Goal: Browse casually: Explore the website without a specific task or goal

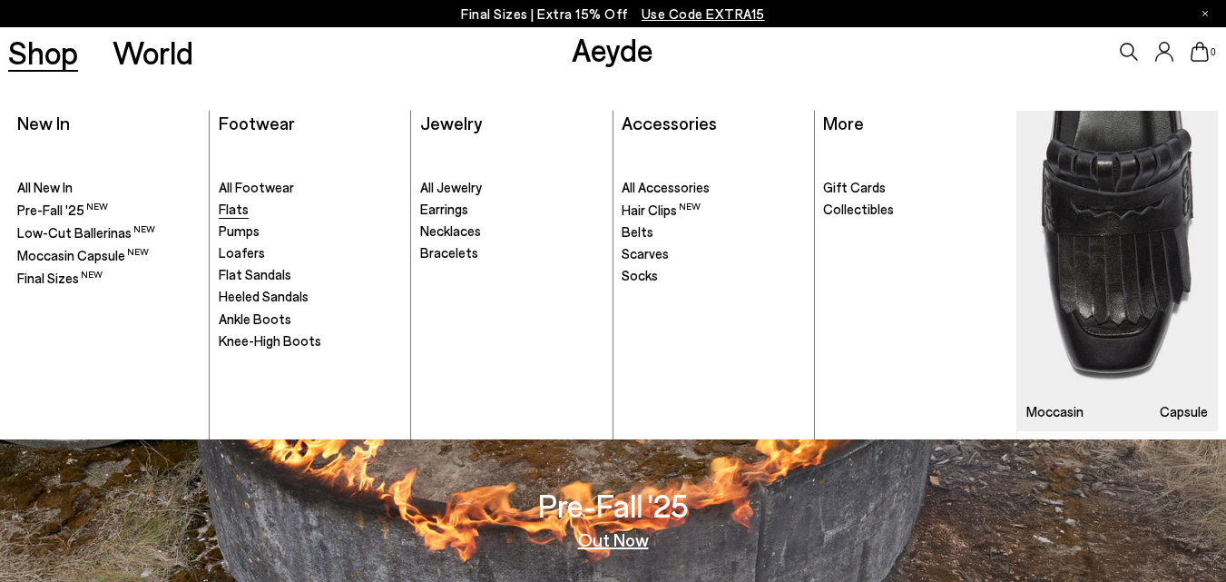
click at [243, 206] on span "Flats" at bounding box center [234, 209] width 30 height 16
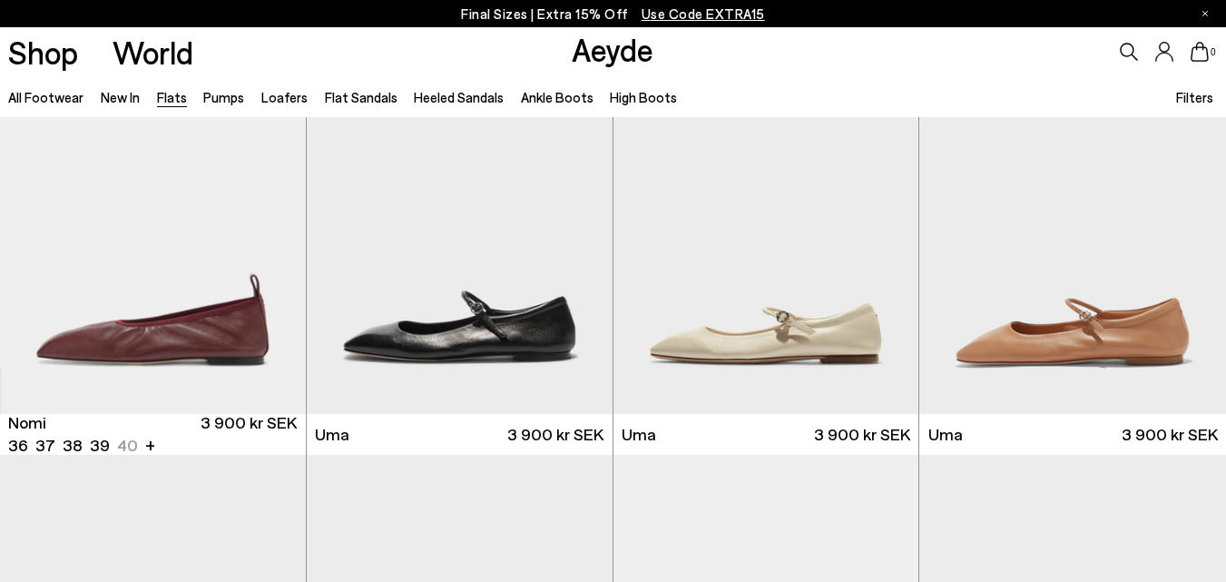
scroll to position [943, 0]
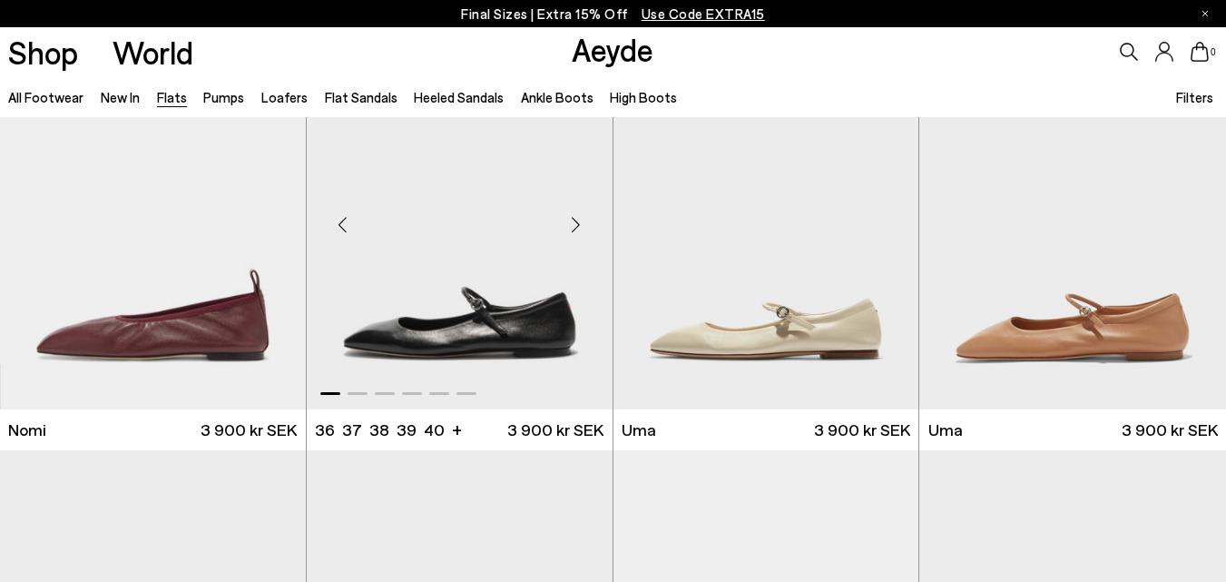
click at [572, 230] on div "Next slide" at bounding box center [576, 224] width 54 height 54
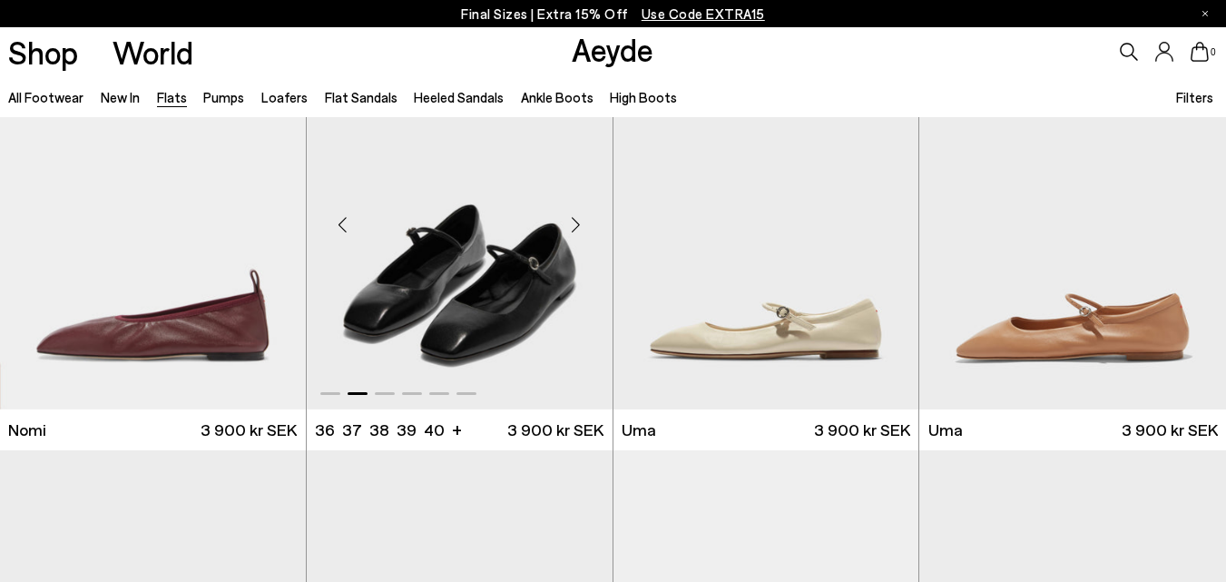
click at [572, 230] on div "Next slide" at bounding box center [576, 224] width 54 height 54
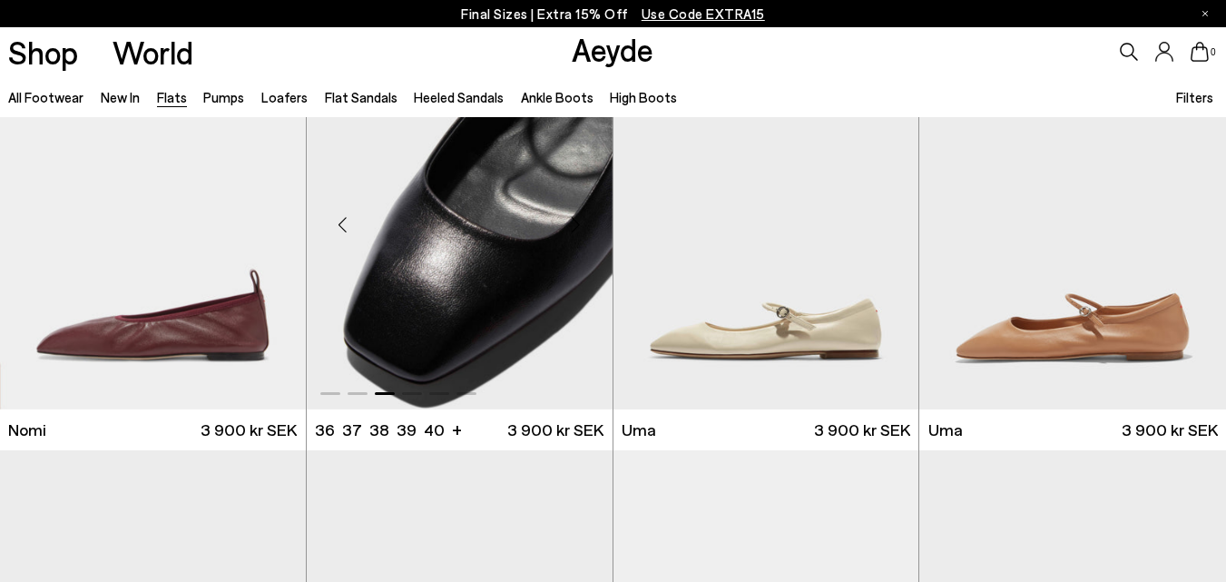
click at [572, 230] on div "Next slide" at bounding box center [576, 224] width 54 height 54
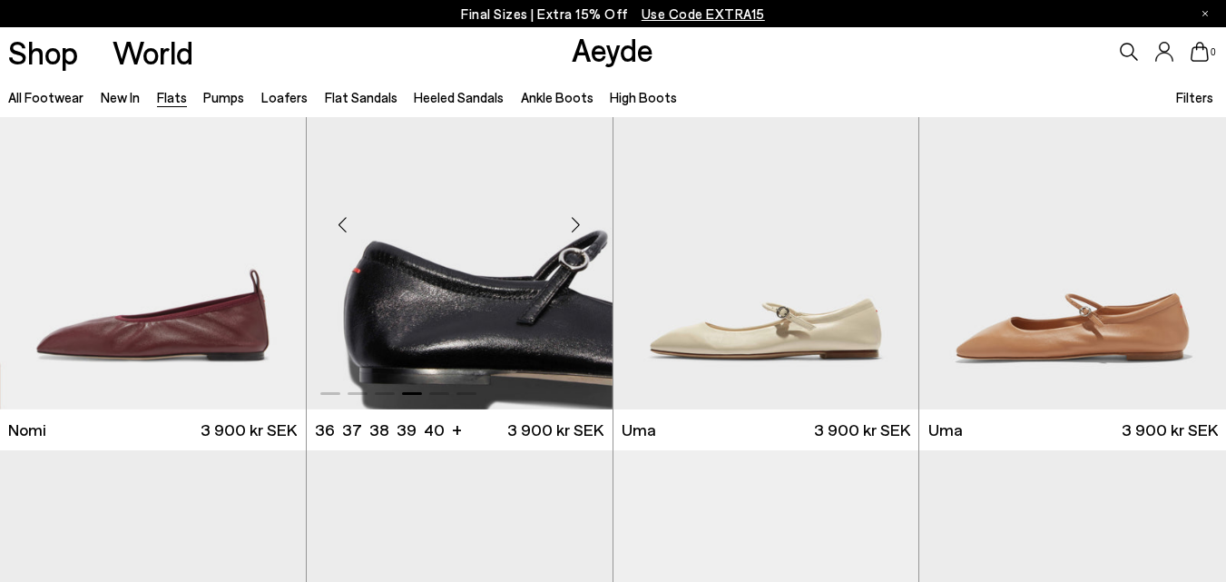
click at [572, 230] on div "Next slide" at bounding box center [576, 224] width 54 height 54
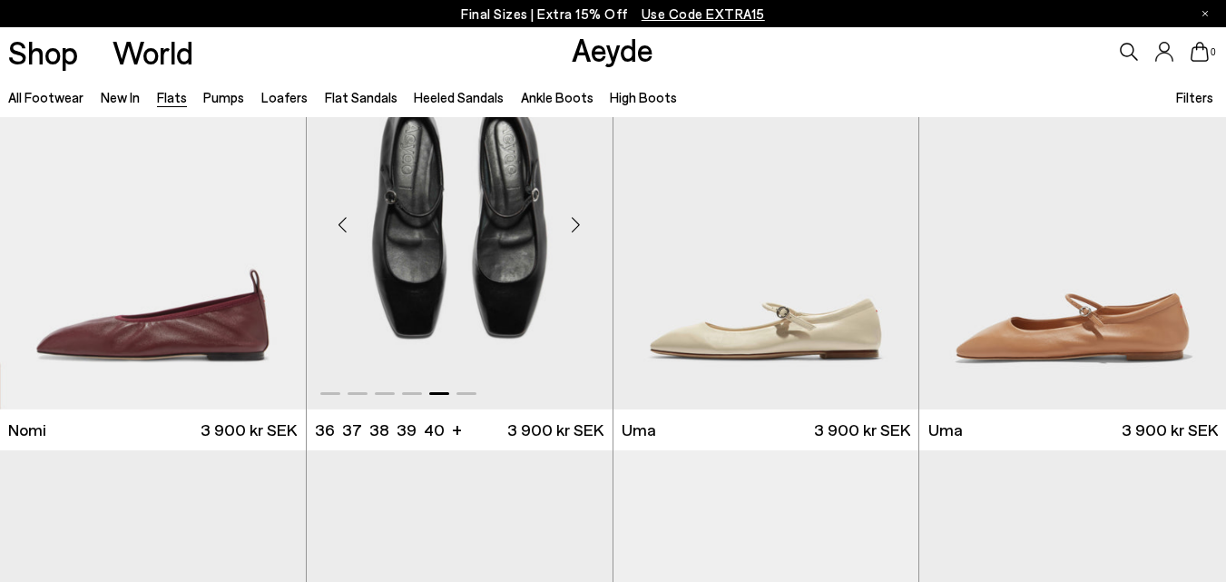
click at [572, 230] on div "Next slide" at bounding box center [576, 224] width 54 height 54
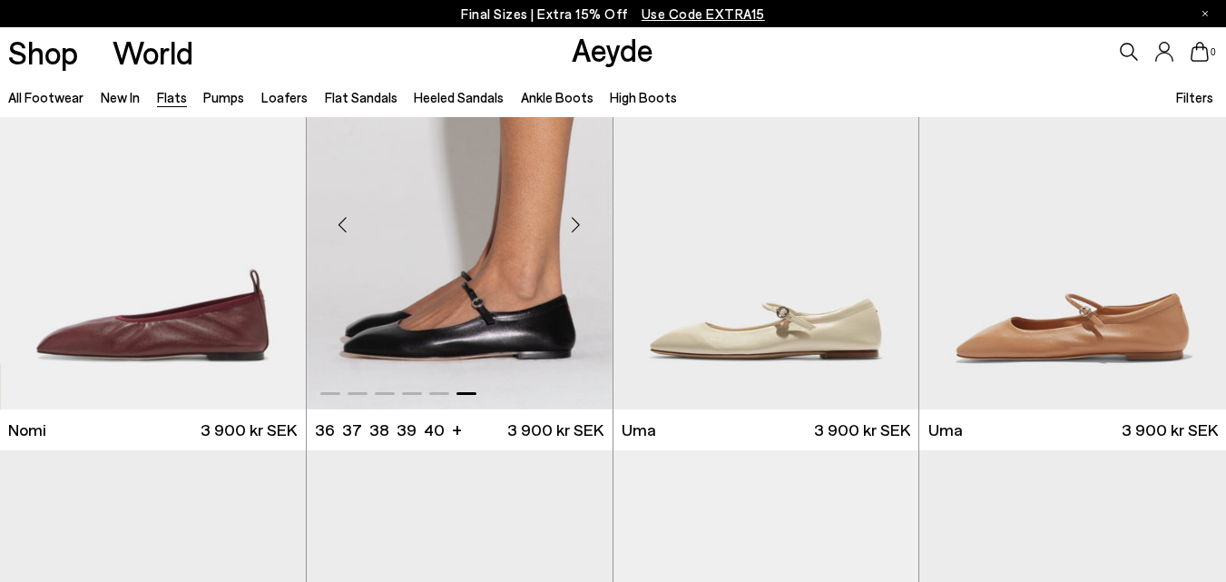
click at [572, 230] on div "Next slide" at bounding box center [576, 224] width 54 height 54
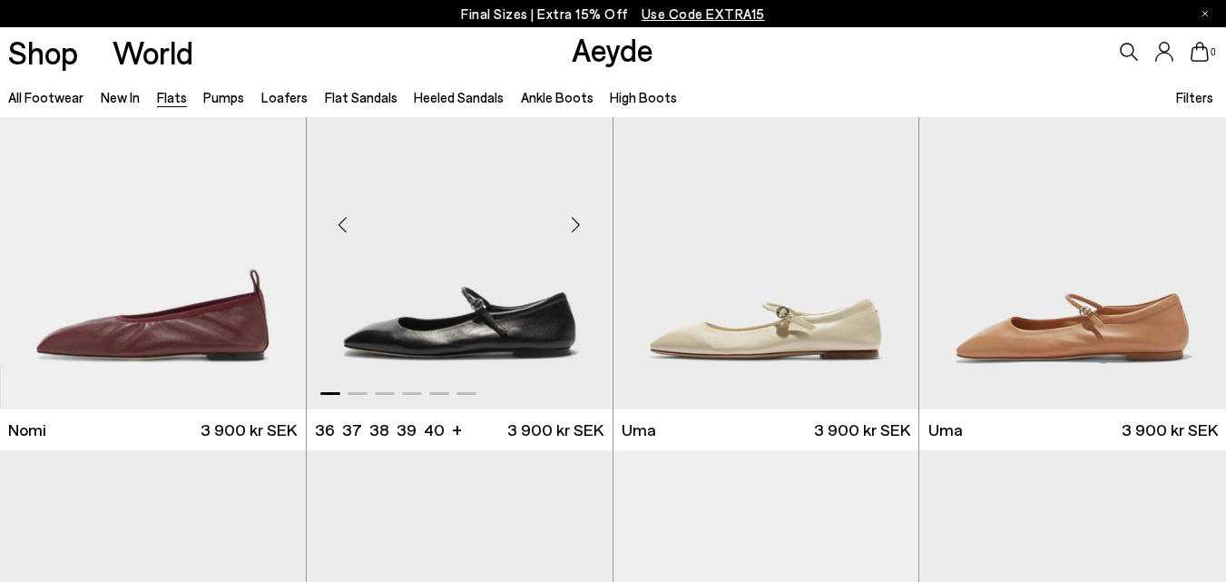
click at [344, 227] on div "Previous slide" at bounding box center [343, 224] width 54 height 54
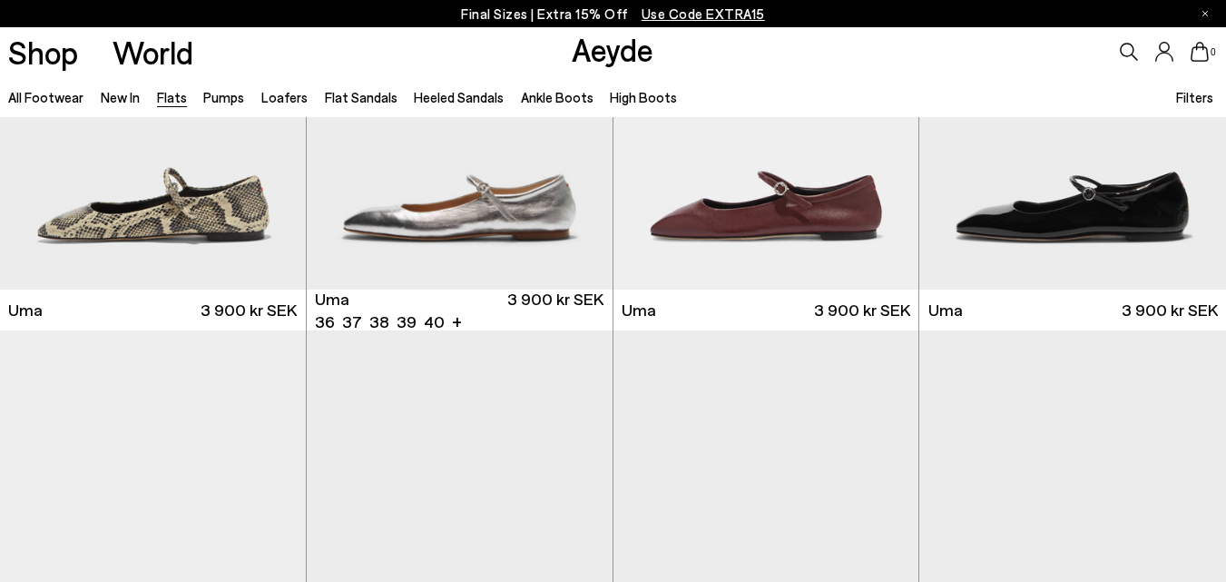
scroll to position [1596, 0]
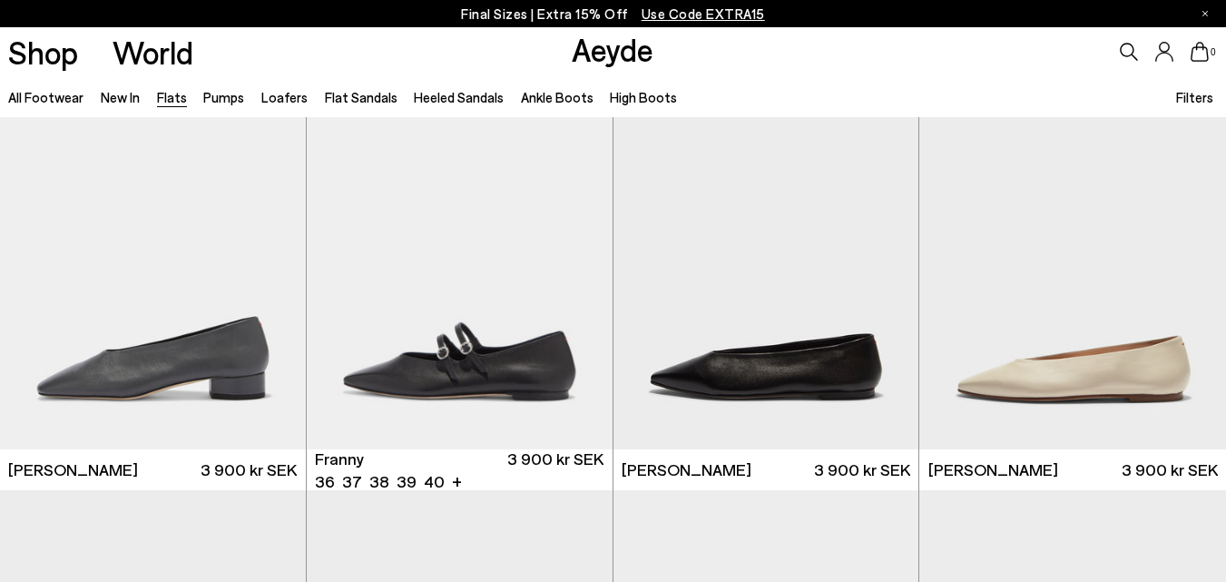
scroll to position [4753, 0]
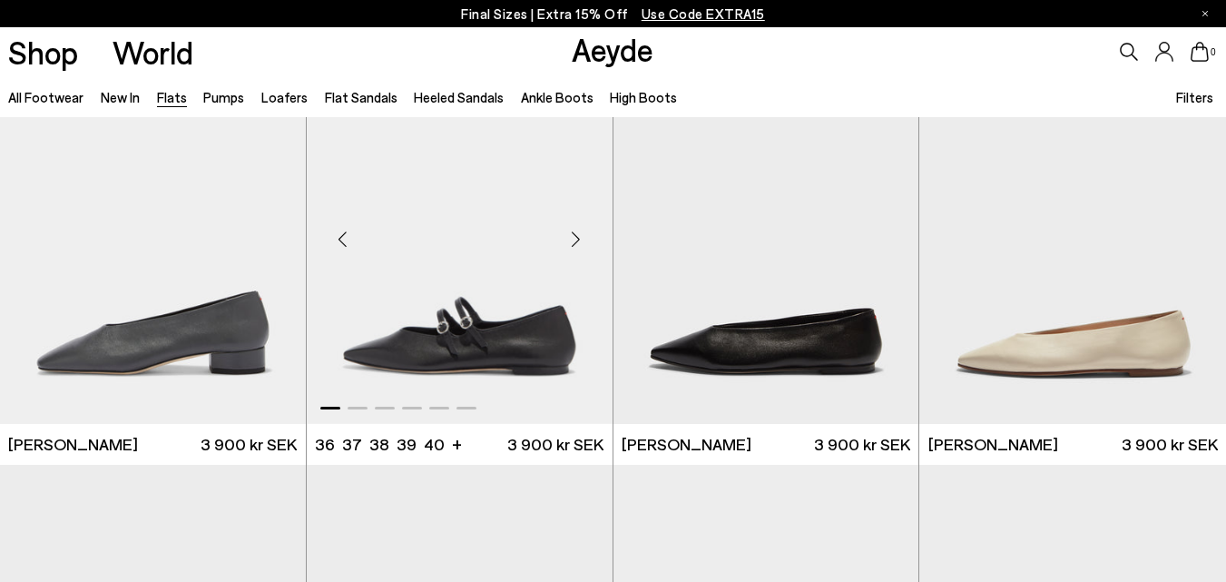
click at [577, 236] on div "Next slide" at bounding box center [576, 239] width 54 height 54
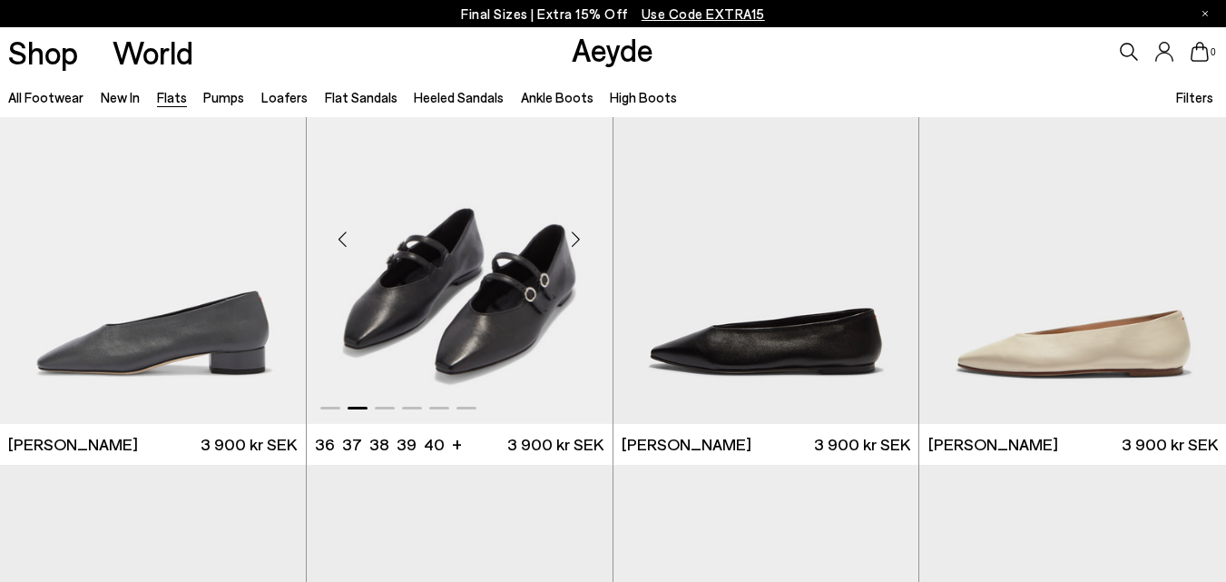
click at [577, 235] on div "Next slide" at bounding box center [576, 239] width 54 height 54
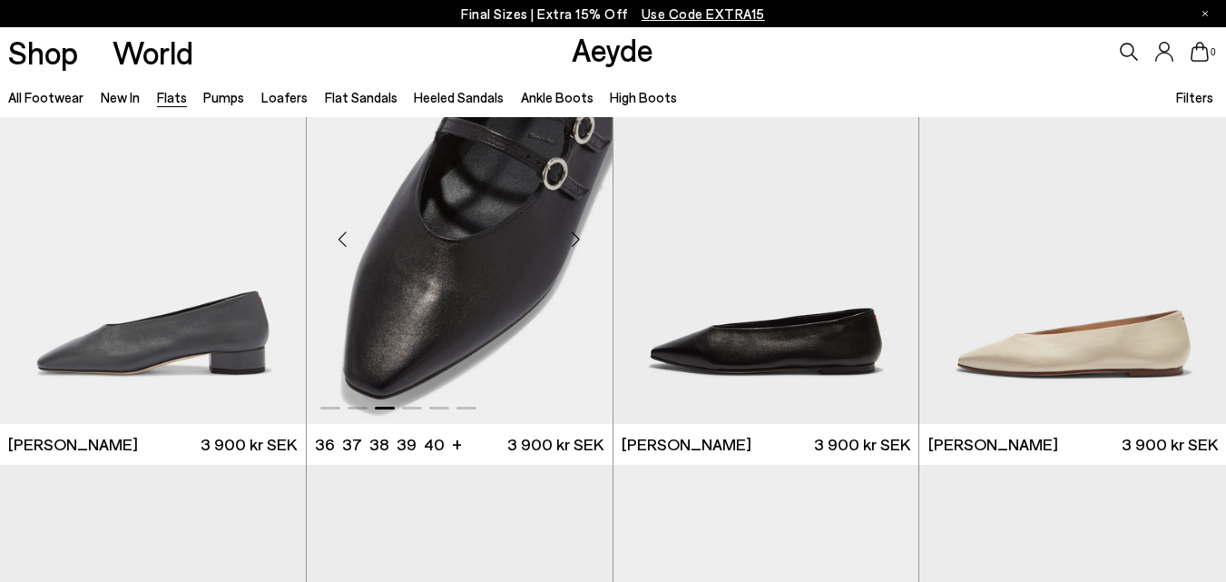
click at [578, 236] on div "Next slide" at bounding box center [576, 239] width 54 height 54
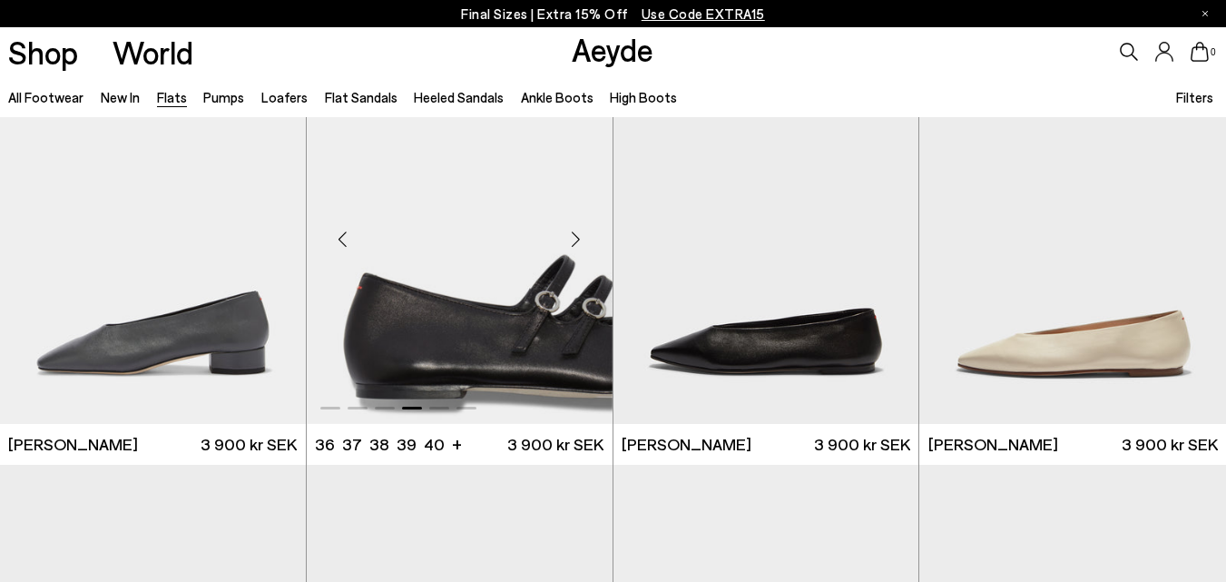
click at [579, 236] on div "Next slide" at bounding box center [576, 239] width 54 height 54
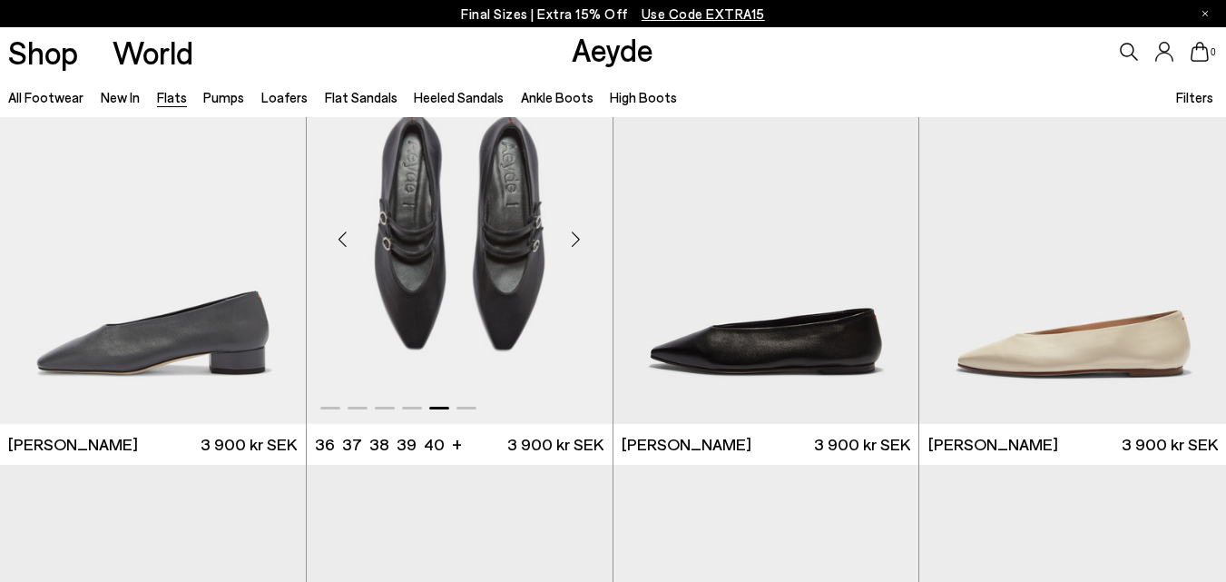
click at [579, 237] on div "Next slide" at bounding box center [576, 239] width 54 height 54
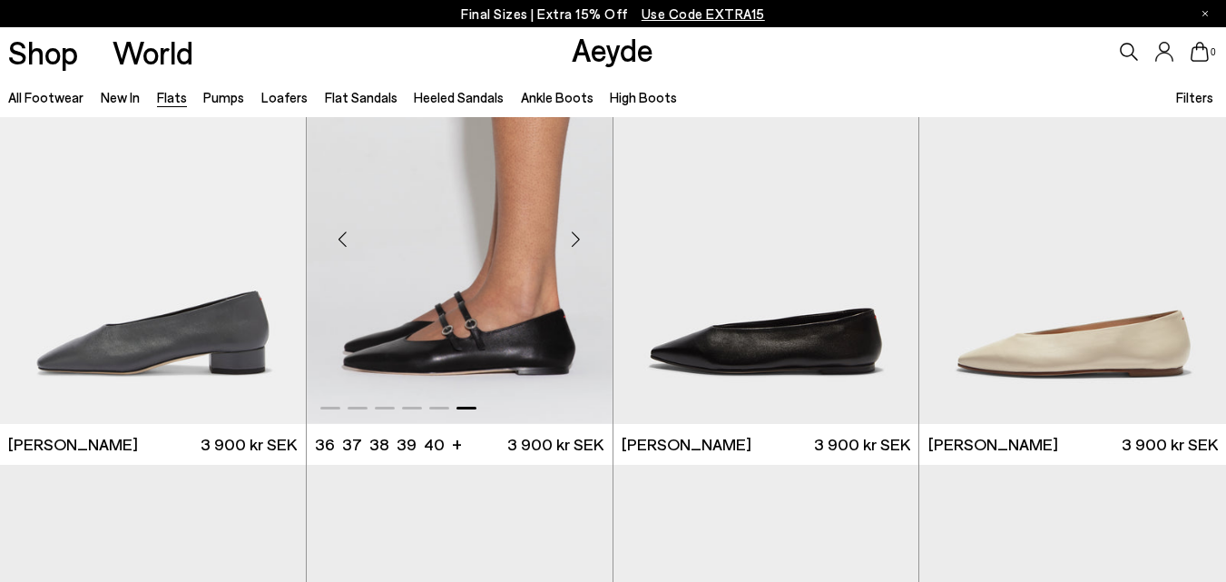
click at [344, 243] on div "Previous slide" at bounding box center [343, 239] width 54 height 54
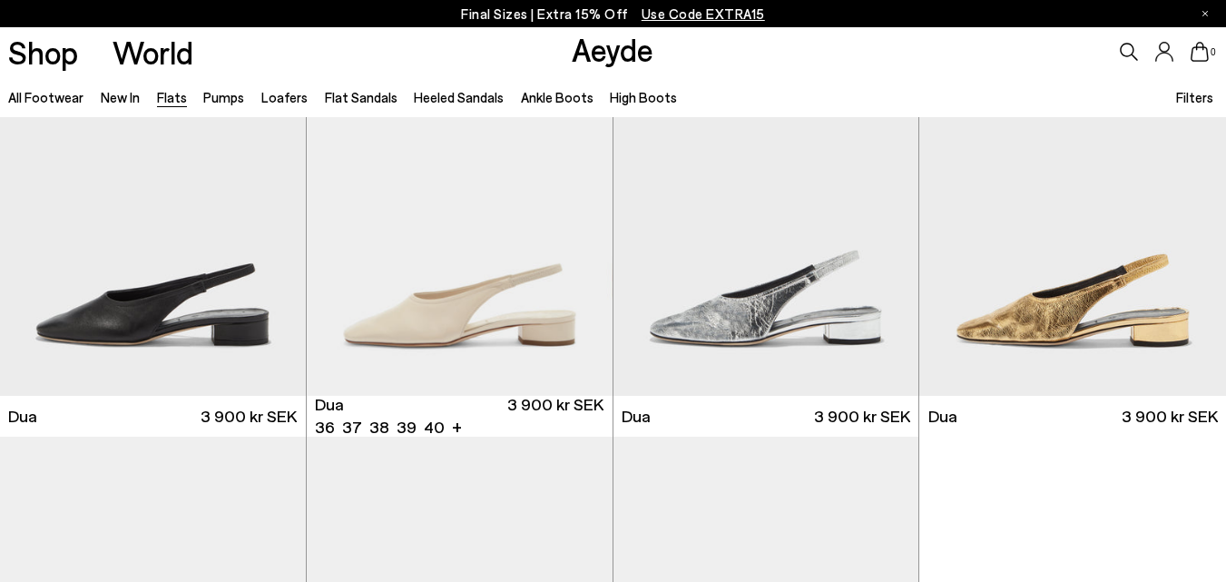
scroll to position [6060, 0]
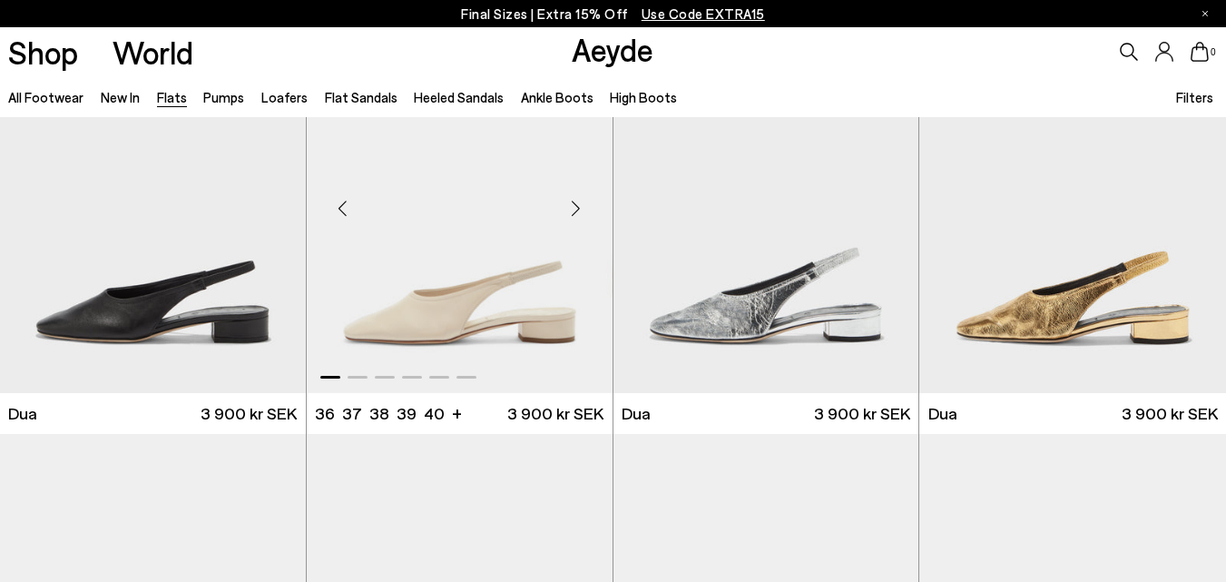
click at [570, 222] on div "Next slide" at bounding box center [576, 208] width 54 height 54
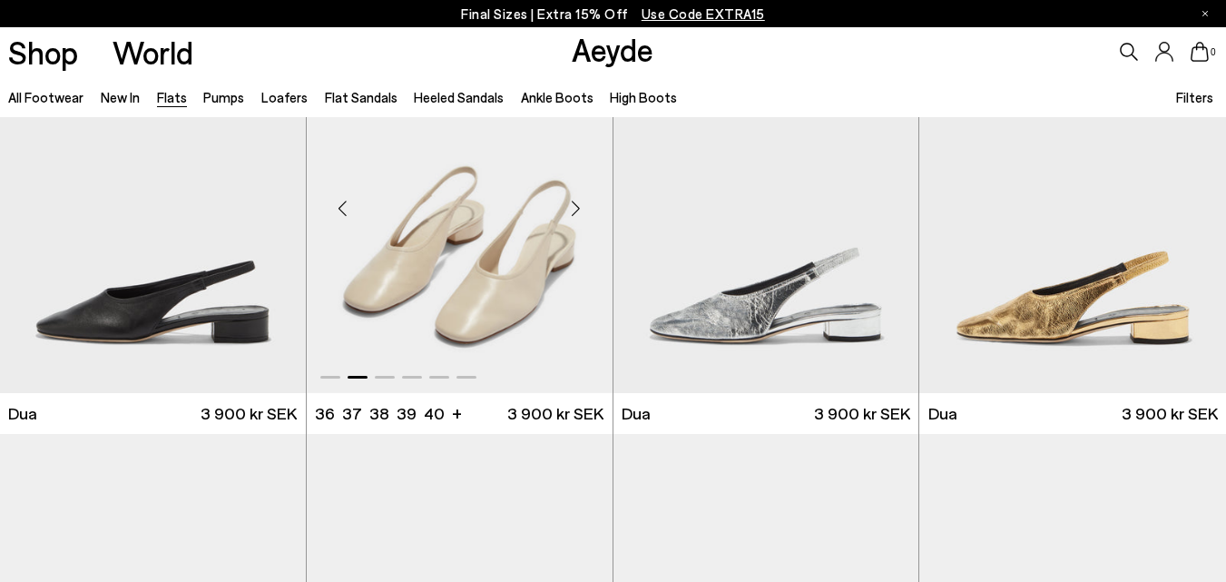
click at [570, 222] on div "Next slide" at bounding box center [576, 208] width 54 height 54
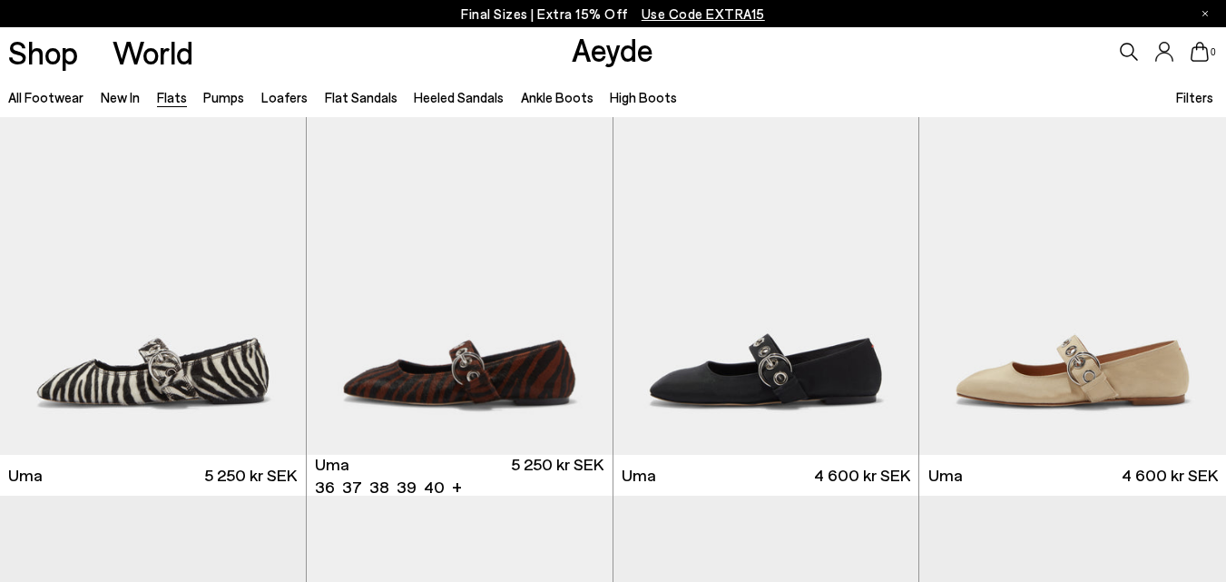
scroll to position [6459, 0]
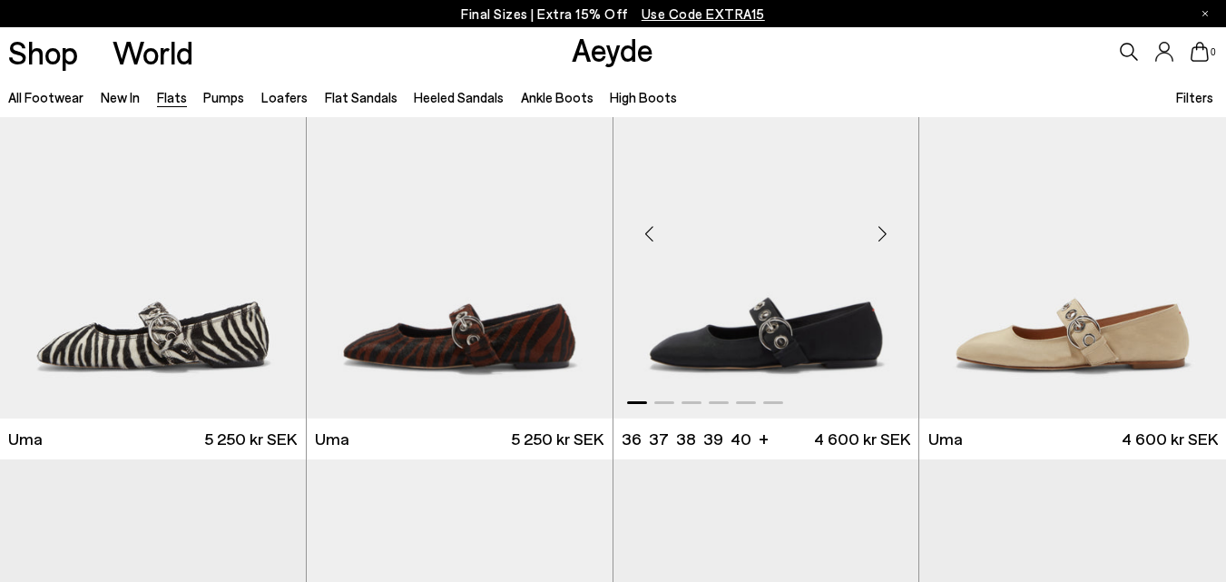
click at [885, 240] on div "Next slide" at bounding box center [882, 234] width 54 height 54
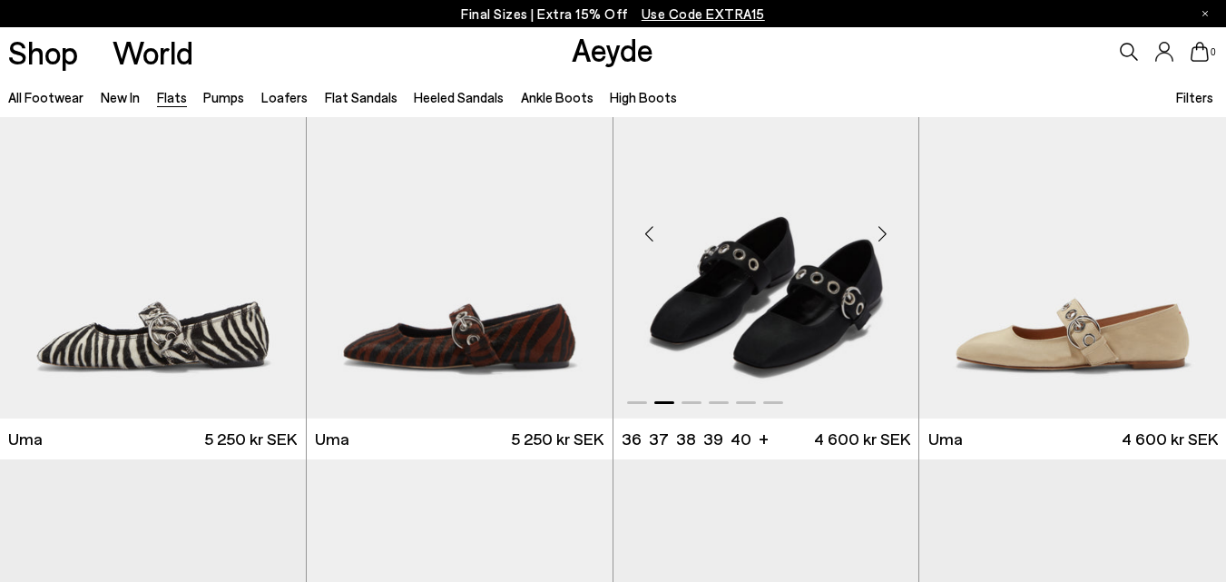
click at [886, 240] on div "Next slide" at bounding box center [882, 234] width 54 height 54
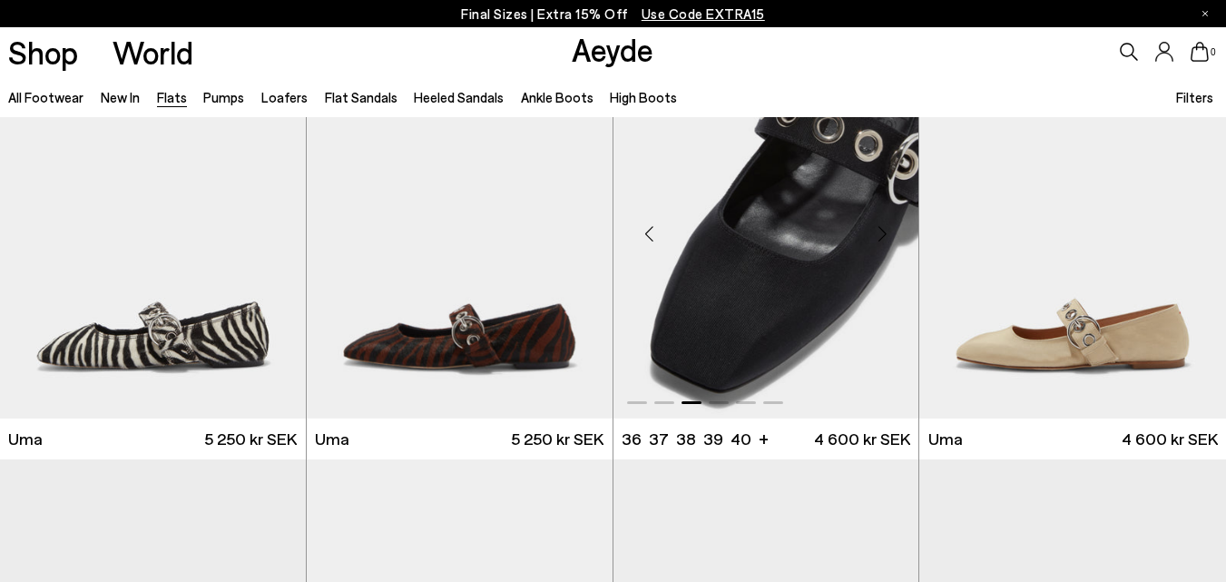
click at [887, 240] on div "Next slide" at bounding box center [882, 234] width 54 height 54
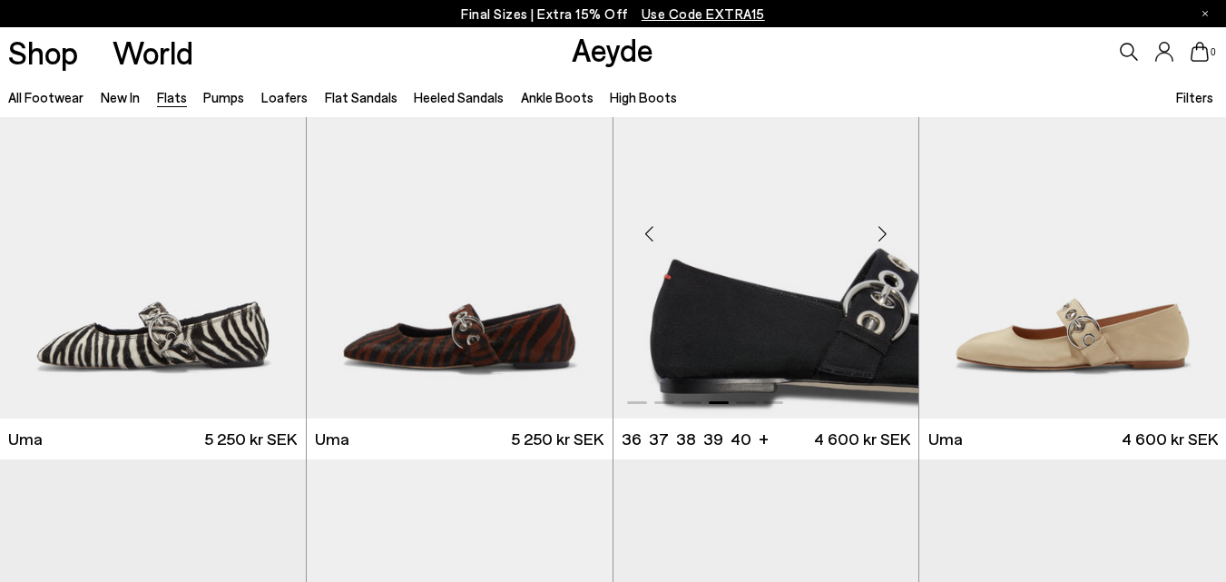
click at [887, 242] on div "Next slide" at bounding box center [882, 234] width 54 height 54
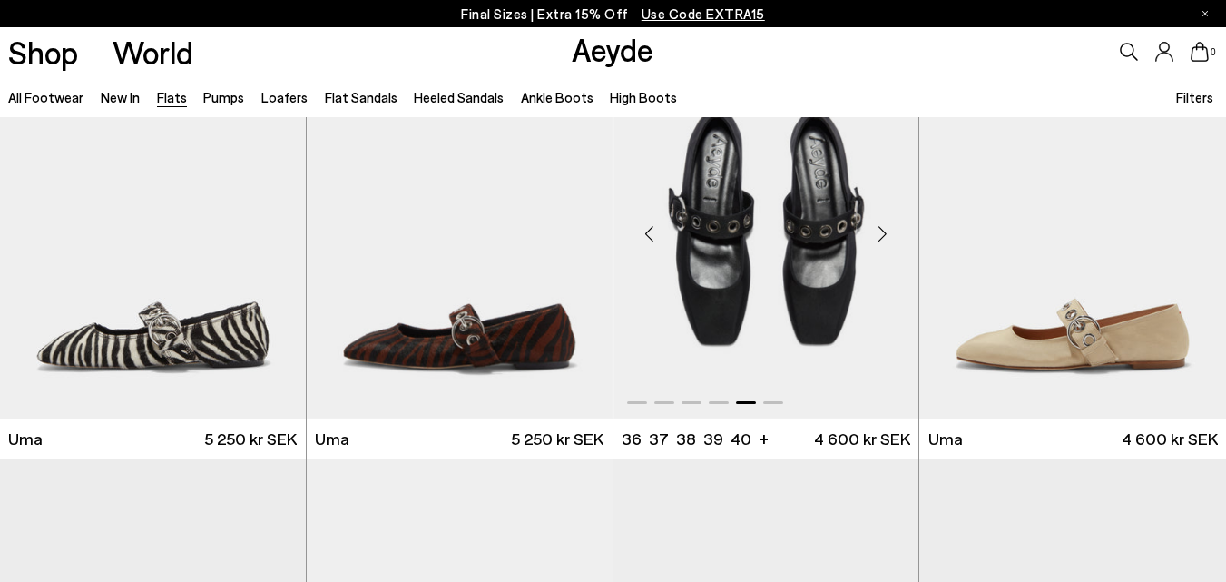
click at [885, 240] on div "Next slide" at bounding box center [882, 234] width 54 height 54
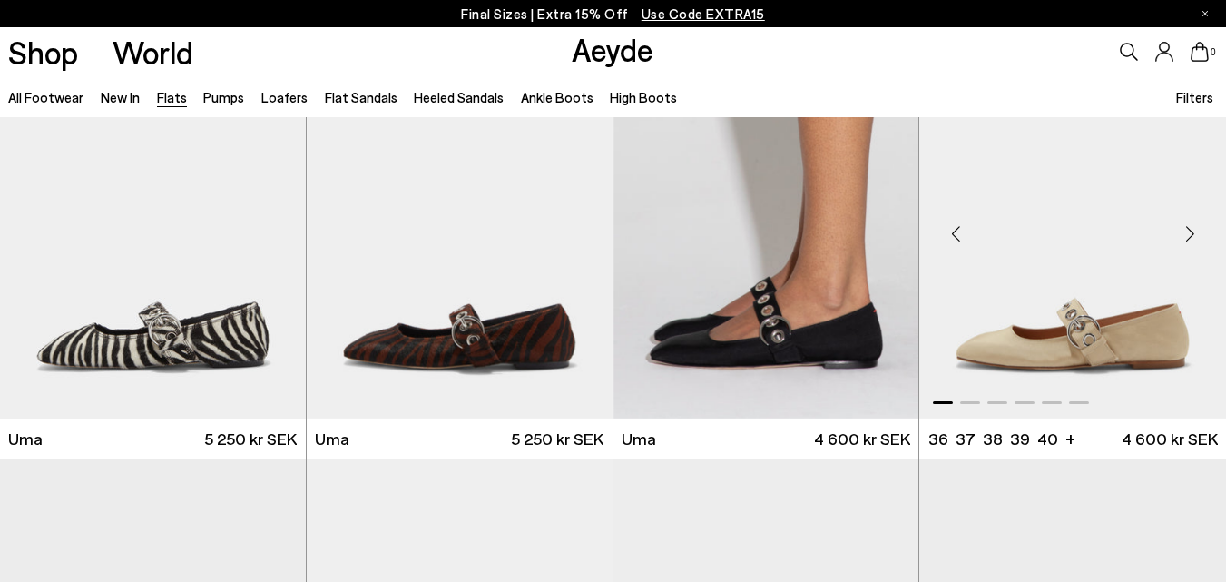
click at [1190, 240] on div "Next slide" at bounding box center [1189, 234] width 54 height 54
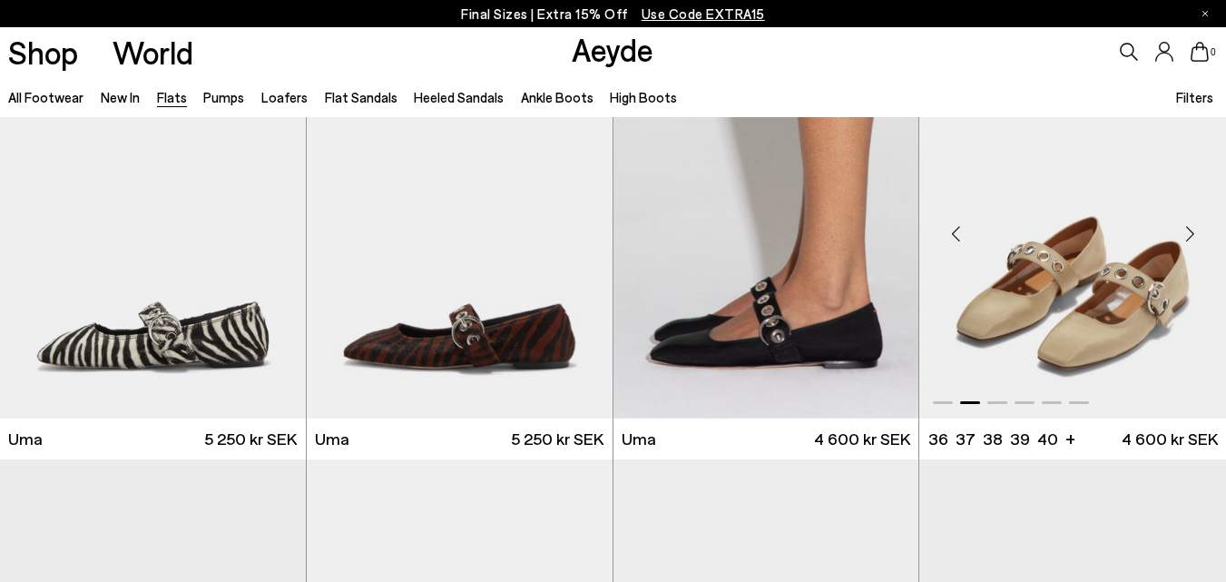
click at [1190, 240] on div "Next slide" at bounding box center [1189, 234] width 54 height 54
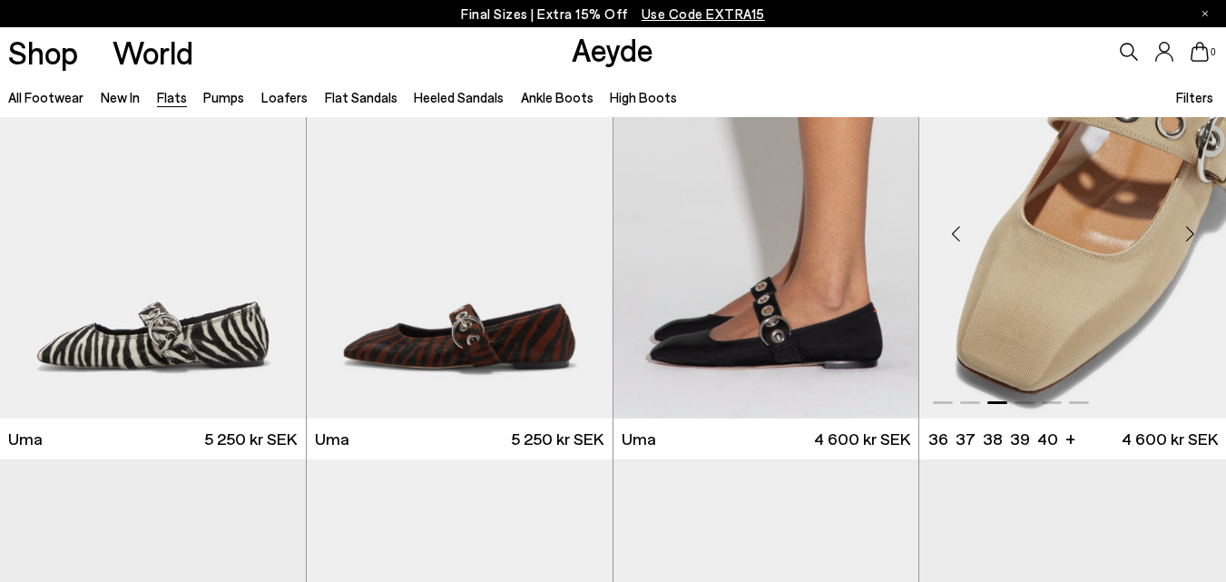
click at [1190, 240] on div "Next slide" at bounding box center [1189, 234] width 54 height 54
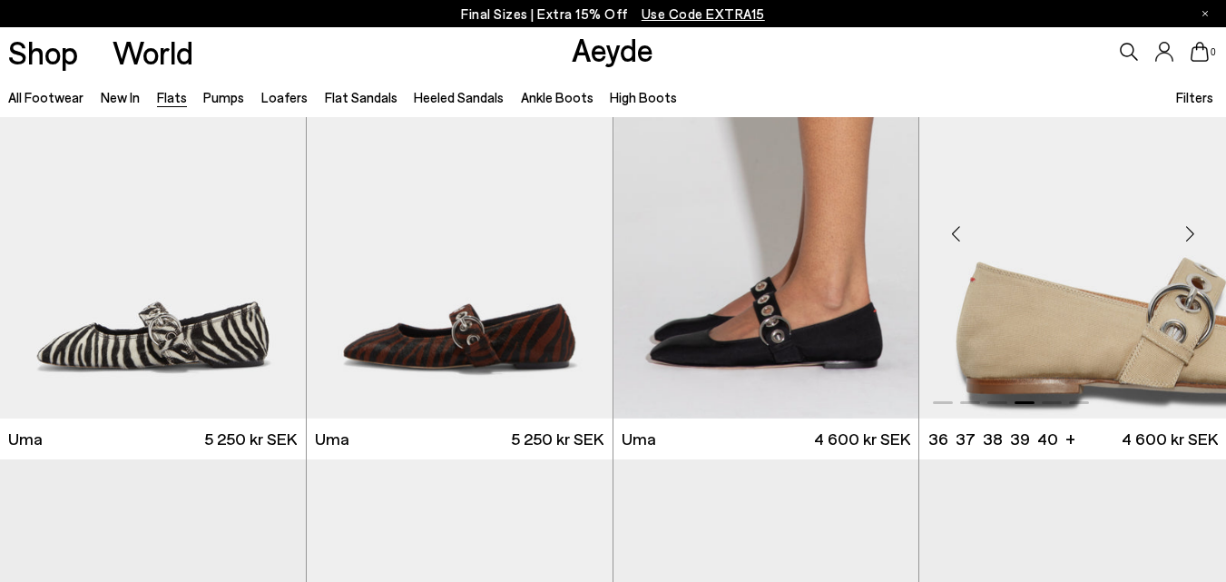
click at [1190, 240] on div "Next slide" at bounding box center [1189, 234] width 54 height 54
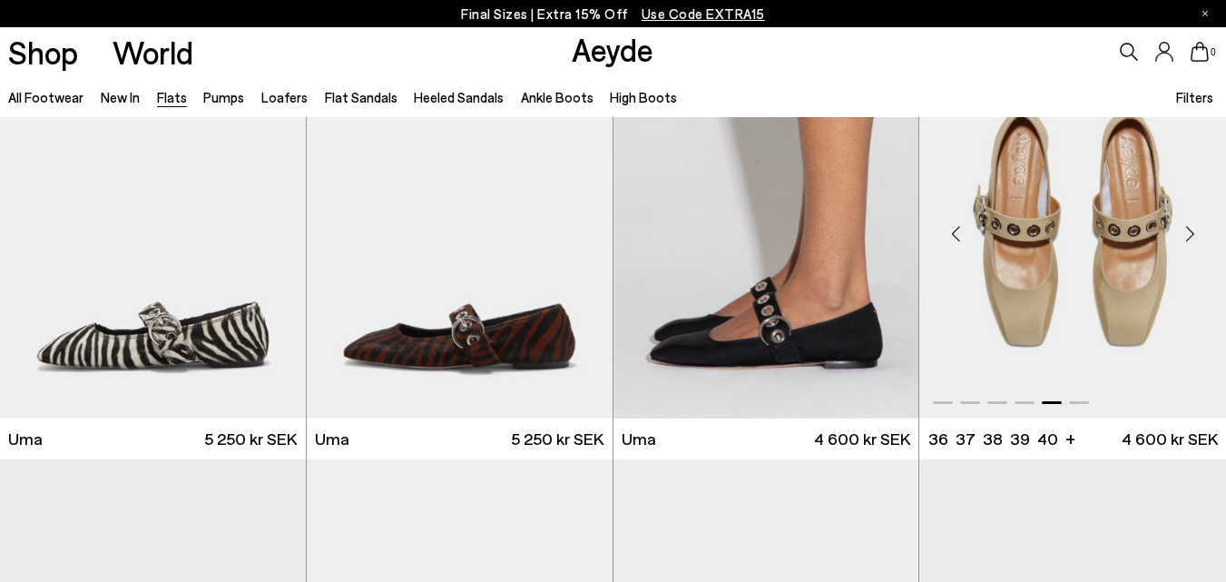
click at [1191, 240] on div "Next slide" at bounding box center [1189, 234] width 54 height 54
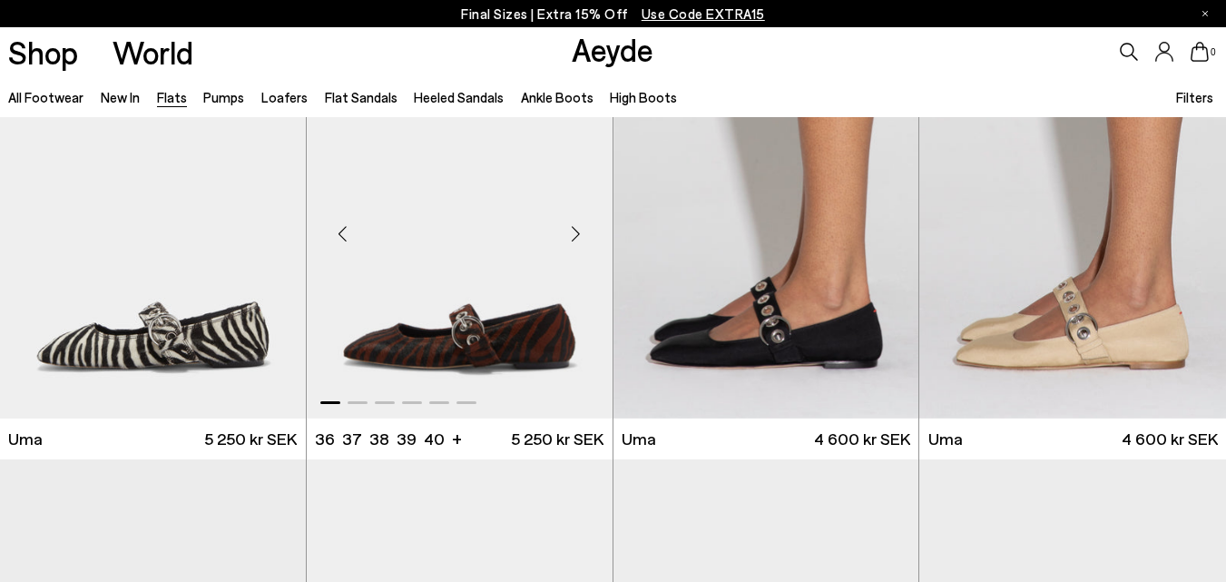
click at [579, 241] on div "Next slide" at bounding box center [576, 234] width 54 height 54
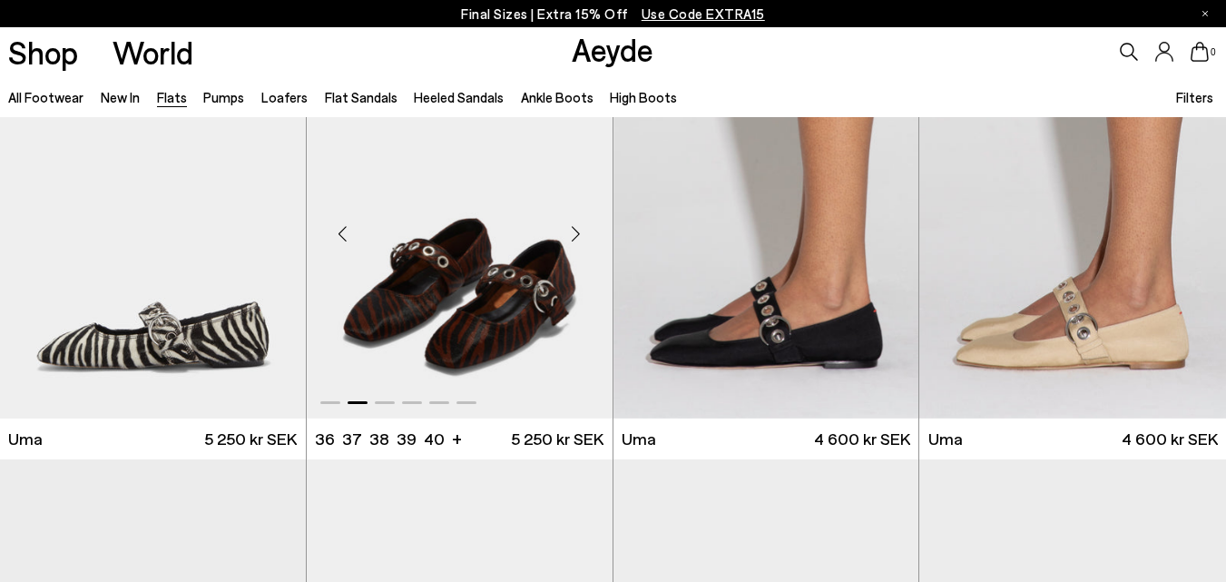
click at [579, 241] on div "Next slide" at bounding box center [576, 234] width 54 height 54
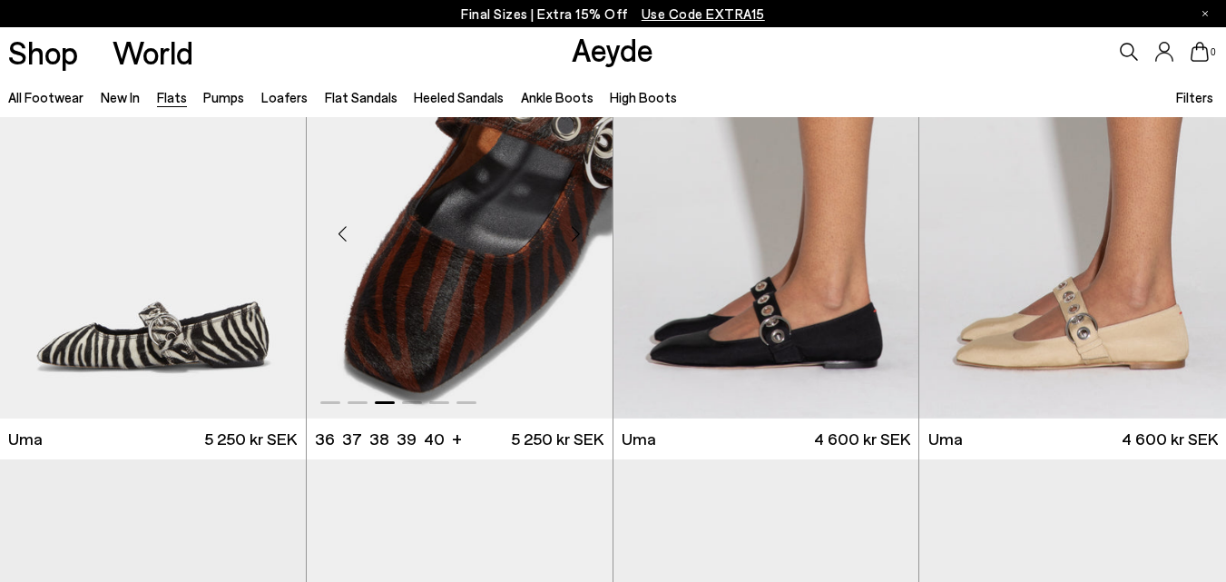
click at [579, 241] on div "Next slide" at bounding box center [576, 234] width 54 height 54
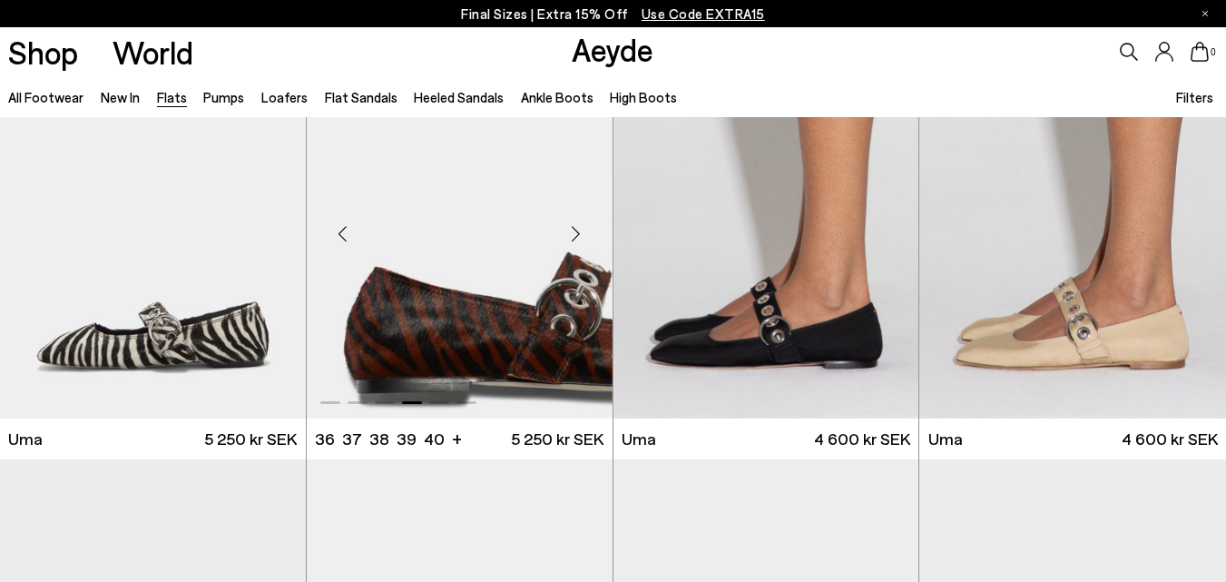
click at [579, 241] on div "Next slide" at bounding box center [576, 234] width 54 height 54
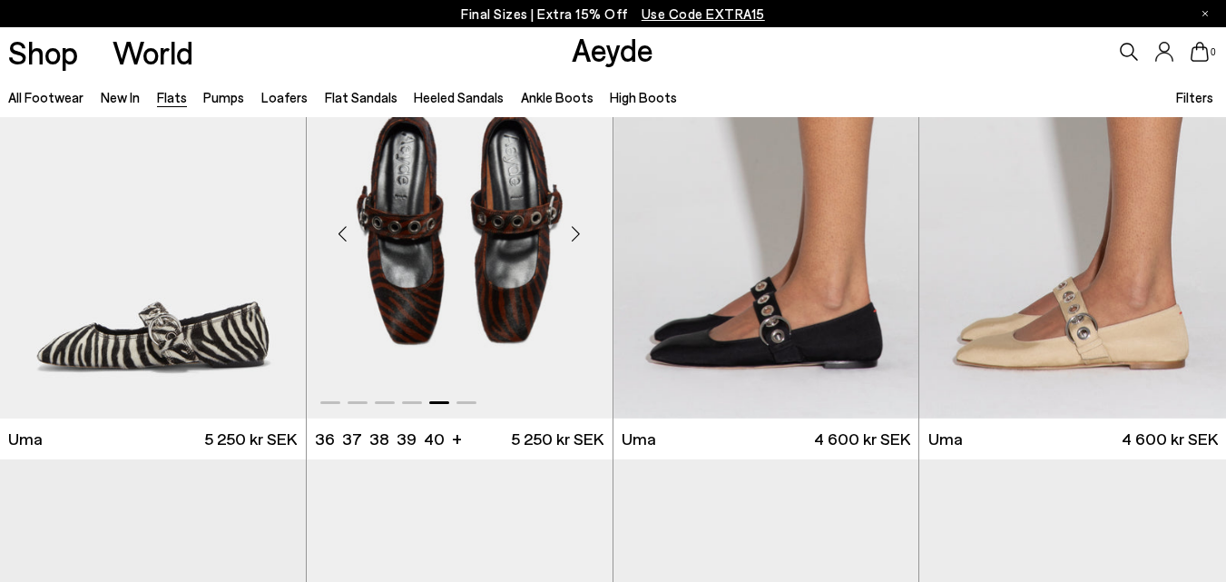
click at [580, 241] on div "Next slide" at bounding box center [576, 234] width 54 height 54
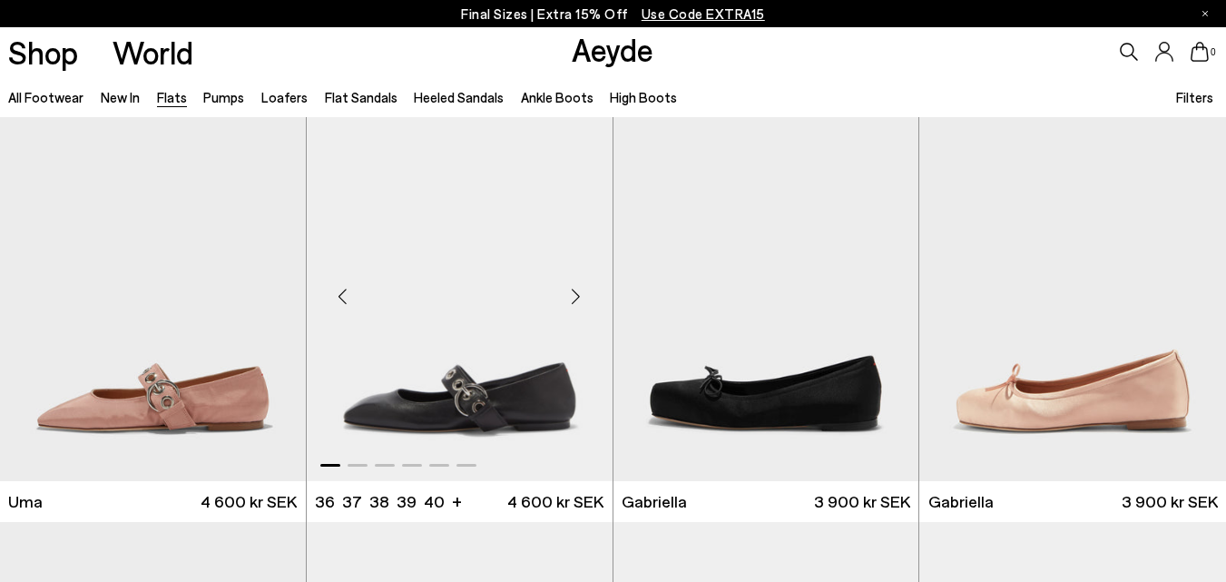
scroll to position [6858, 0]
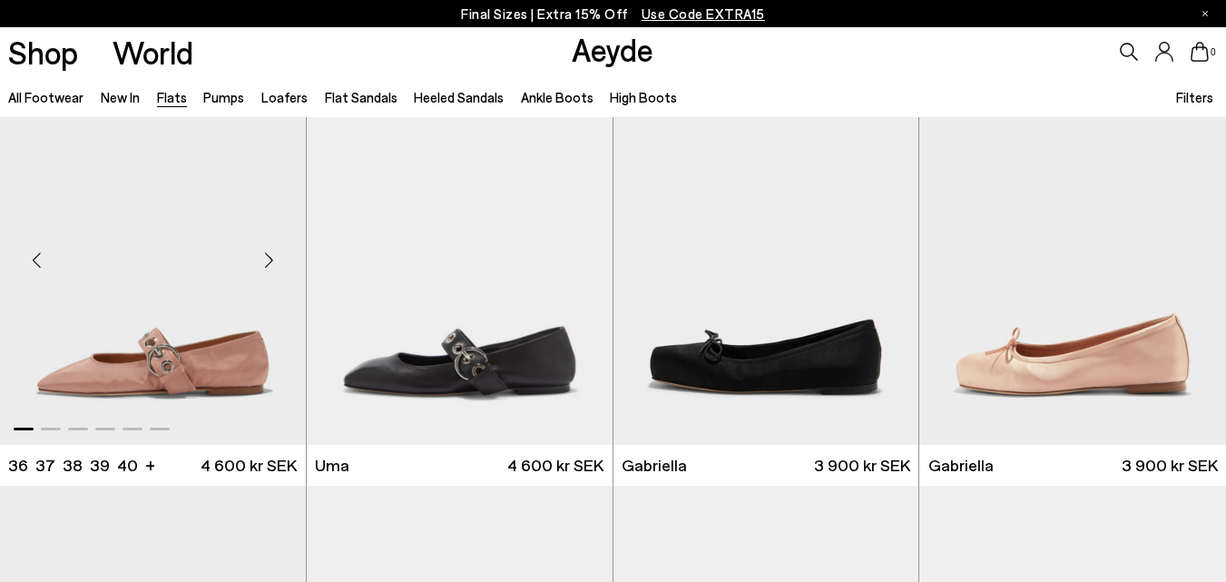
click at [269, 263] on div "Next slide" at bounding box center [269, 259] width 54 height 54
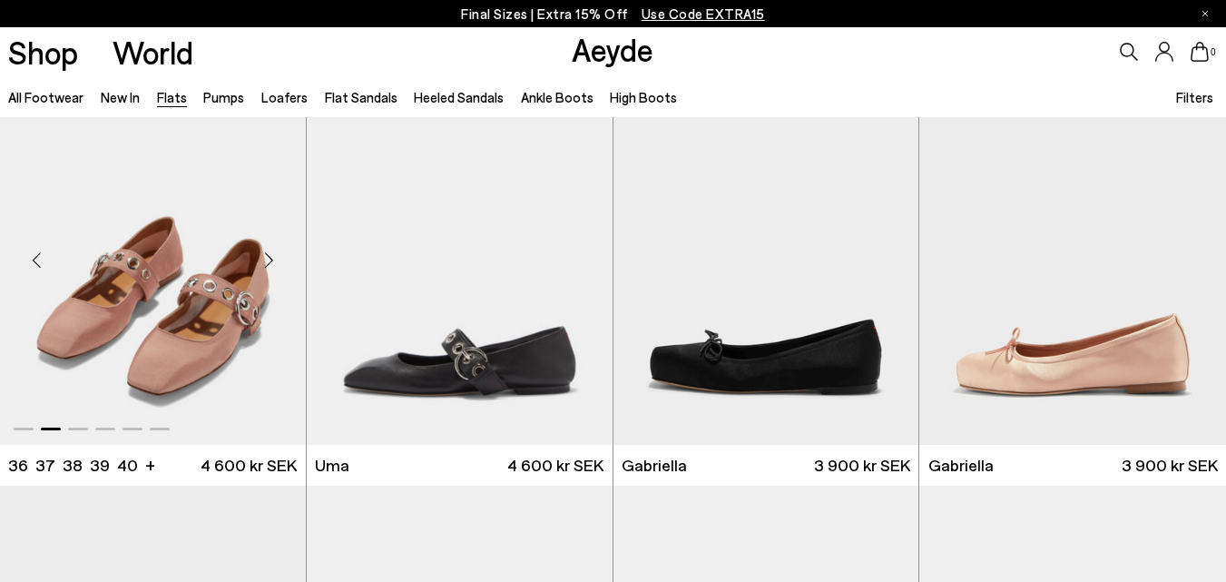
click at [270, 263] on div "Next slide" at bounding box center [269, 259] width 54 height 54
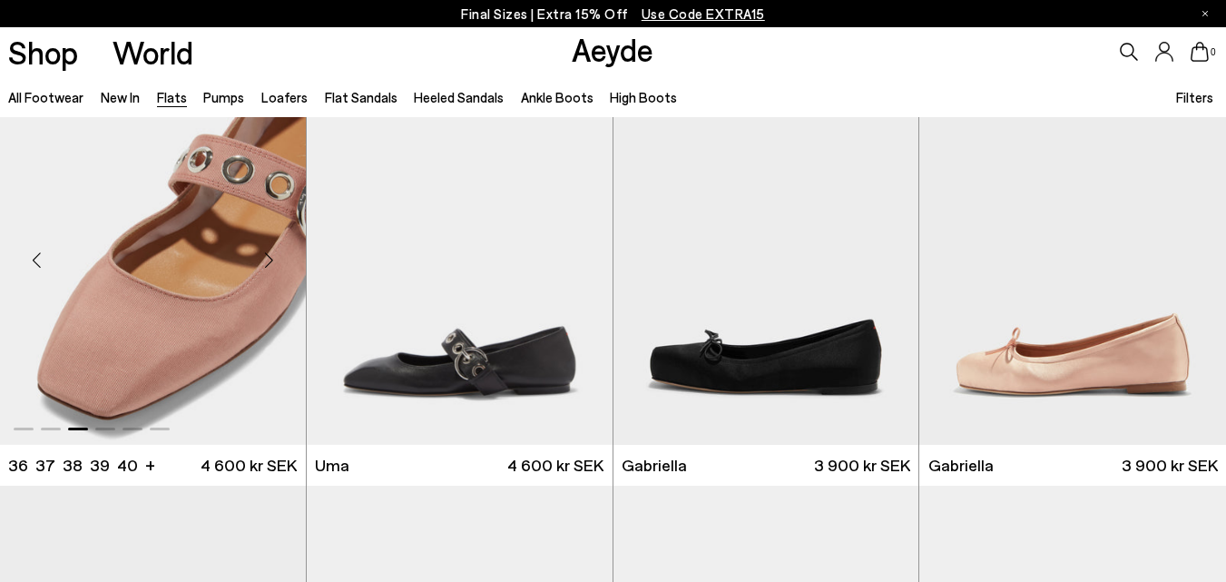
click at [270, 263] on div "Next slide" at bounding box center [269, 259] width 54 height 54
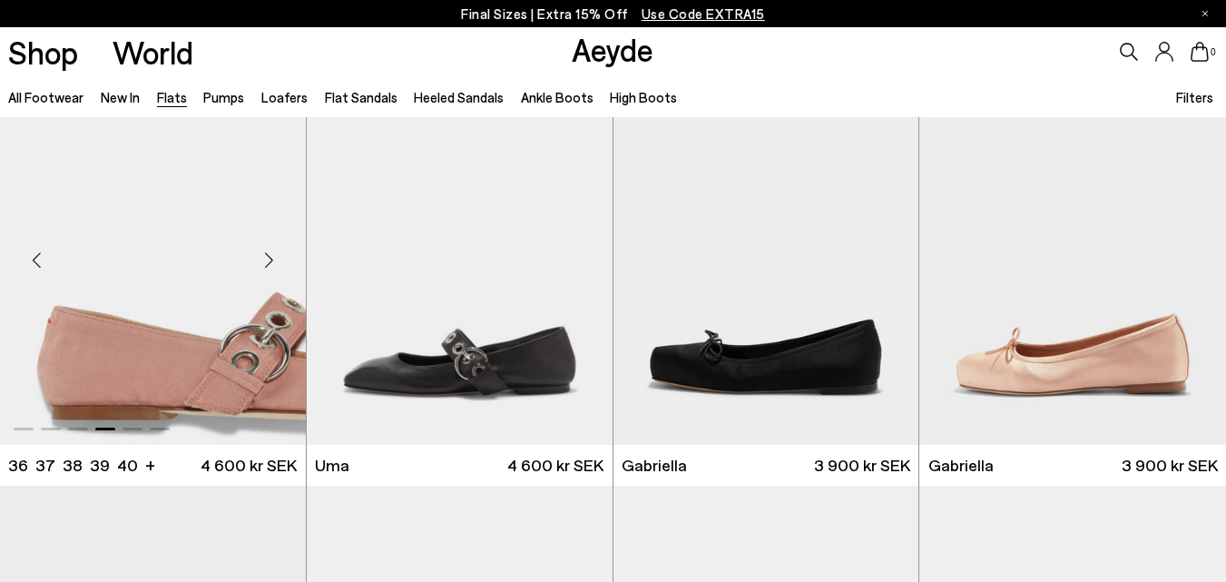
click at [270, 263] on div "Next slide" at bounding box center [269, 259] width 54 height 54
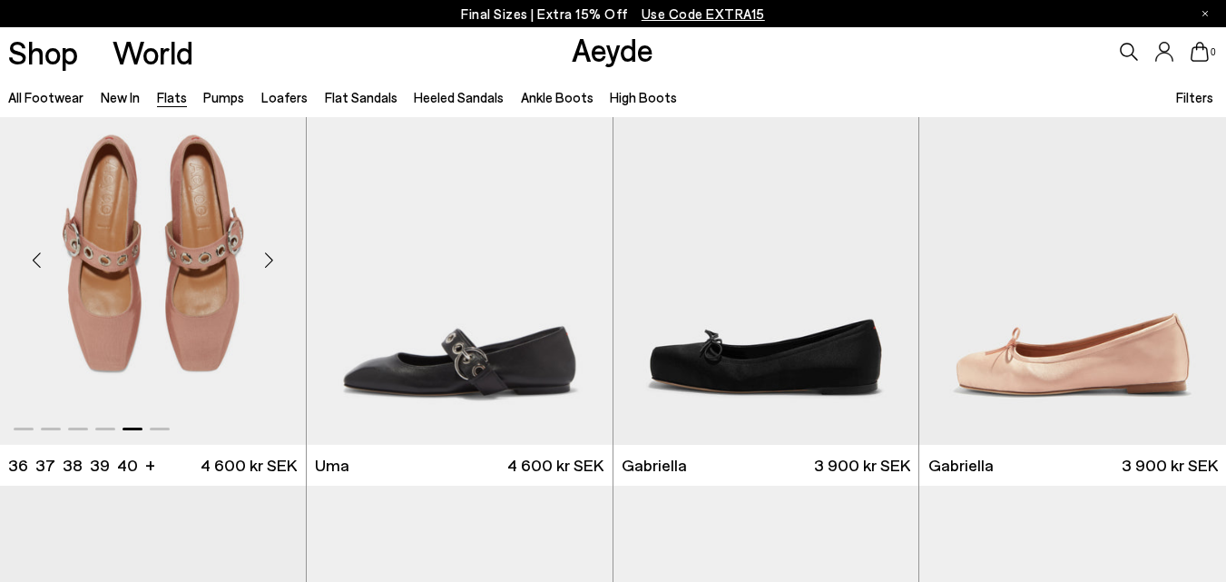
click at [270, 263] on div "Next slide" at bounding box center [269, 259] width 54 height 54
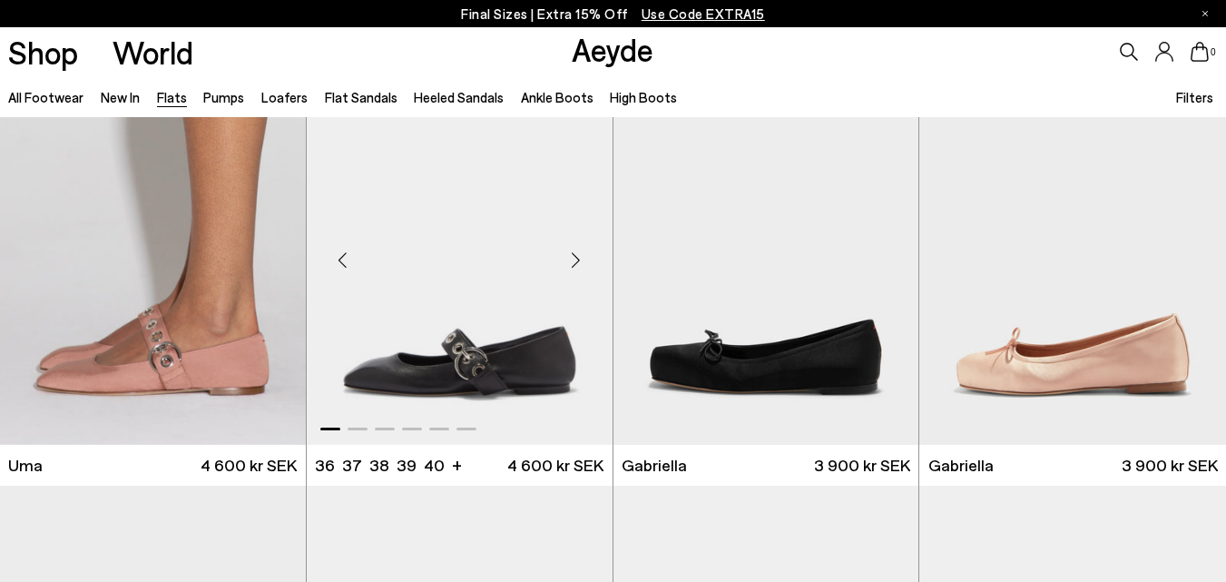
click at [568, 270] on div "Next slide" at bounding box center [576, 259] width 54 height 54
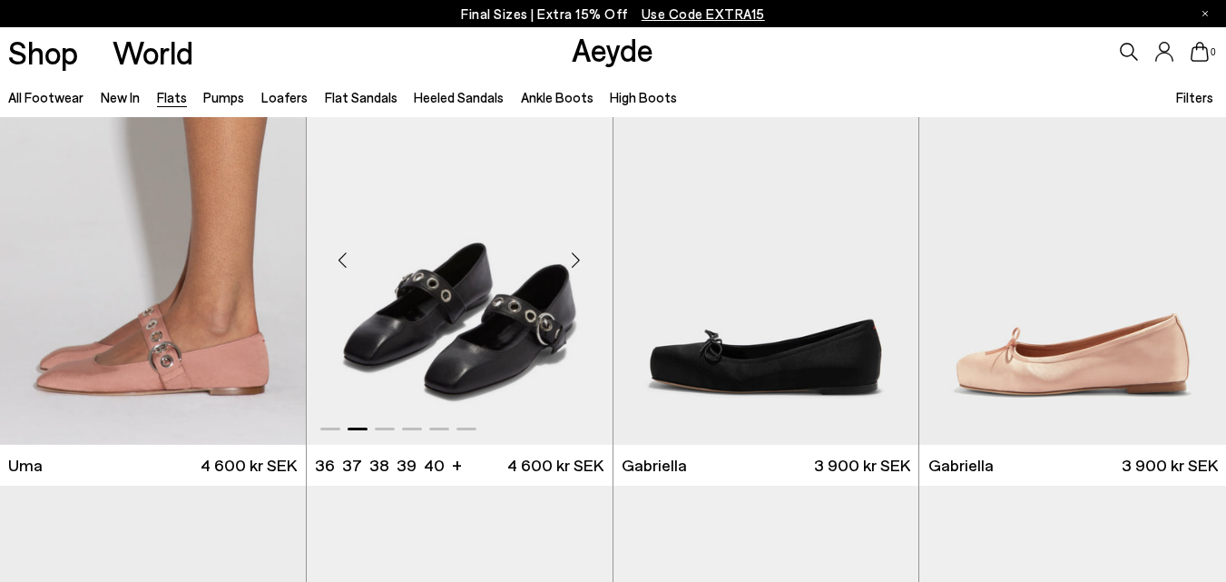
click at [568, 270] on div "Next slide" at bounding box center [576, 259] width 54 height 54
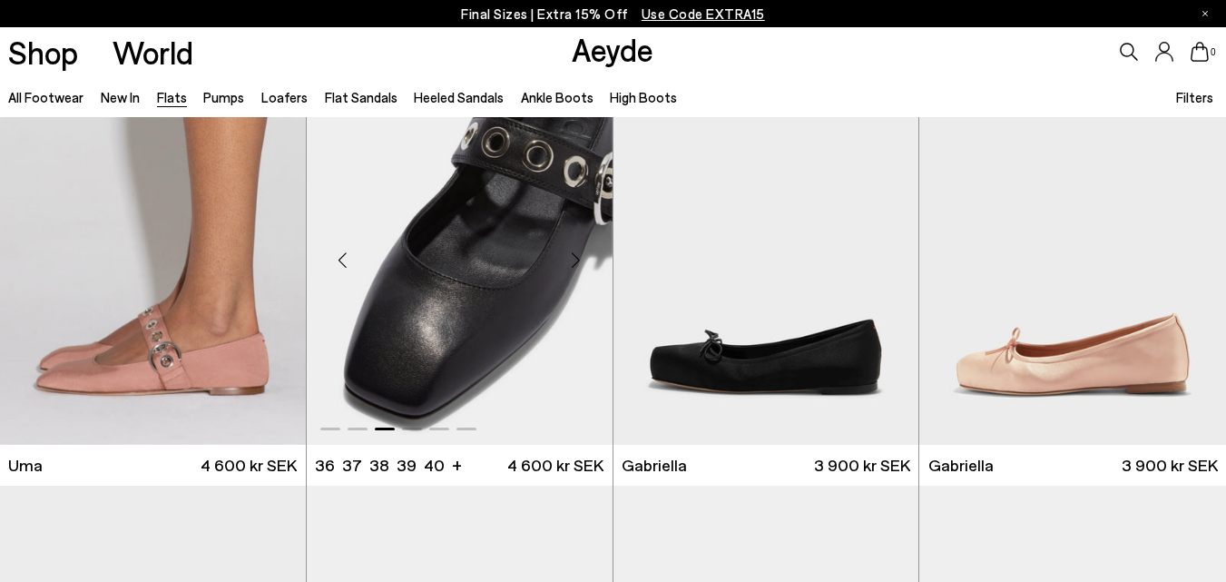
click at [568, 270] on div "Next slide" at bounding box center [576, 259] width 54 height 54
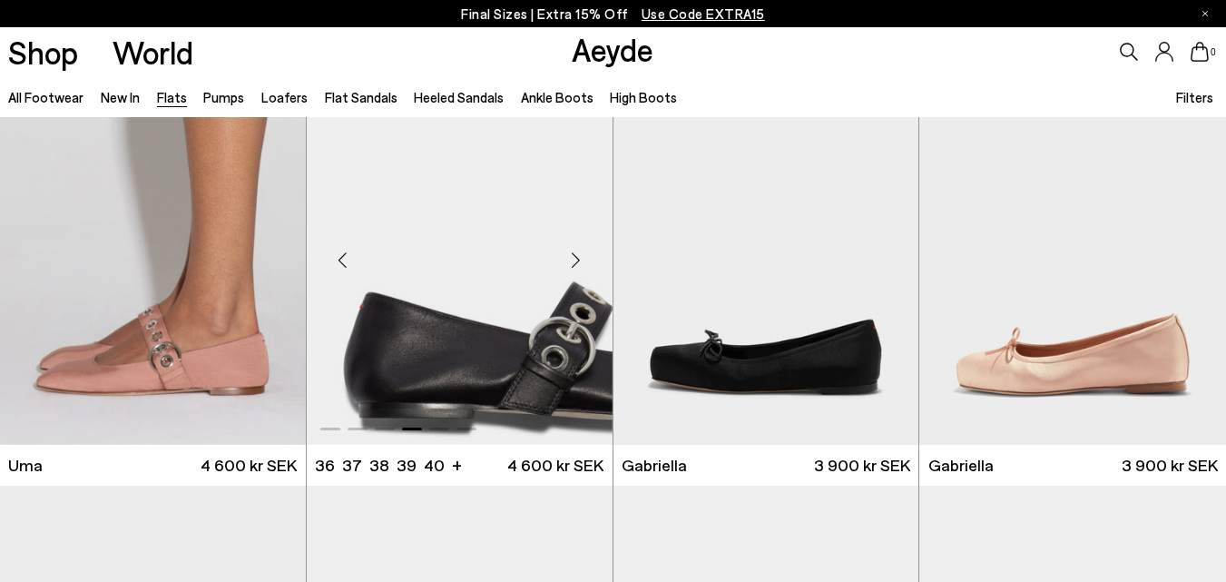
click at [568, 270] on div "Next slide" at bounding box center [576, 259] width 54 height 54
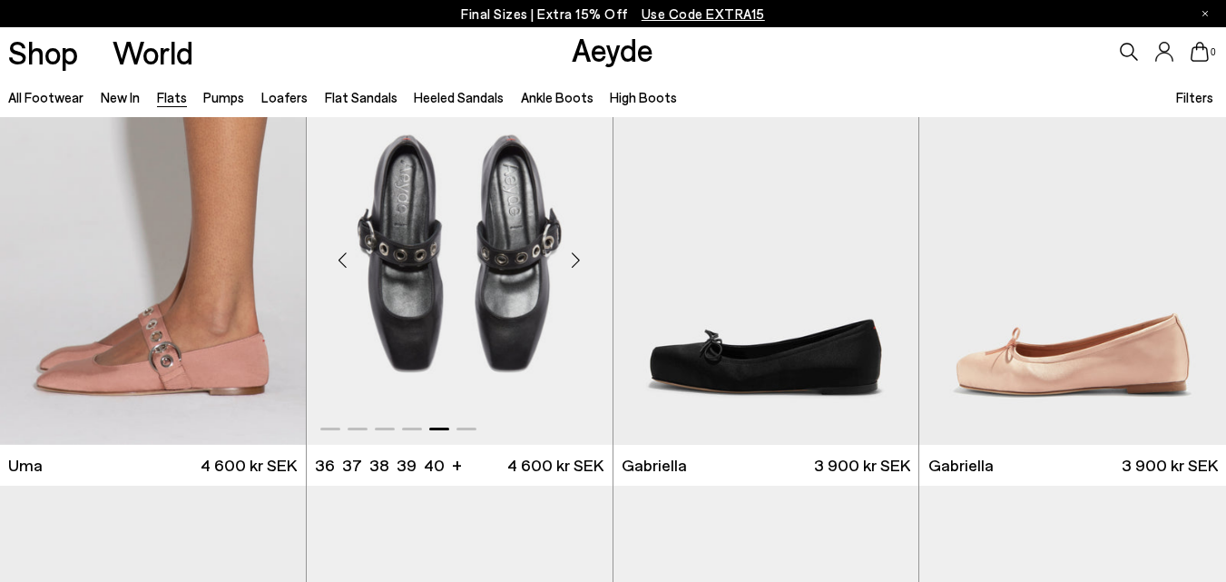
click at [568, 270] on div "Next slide" at bounding box center [576, 259] width 54 height 54
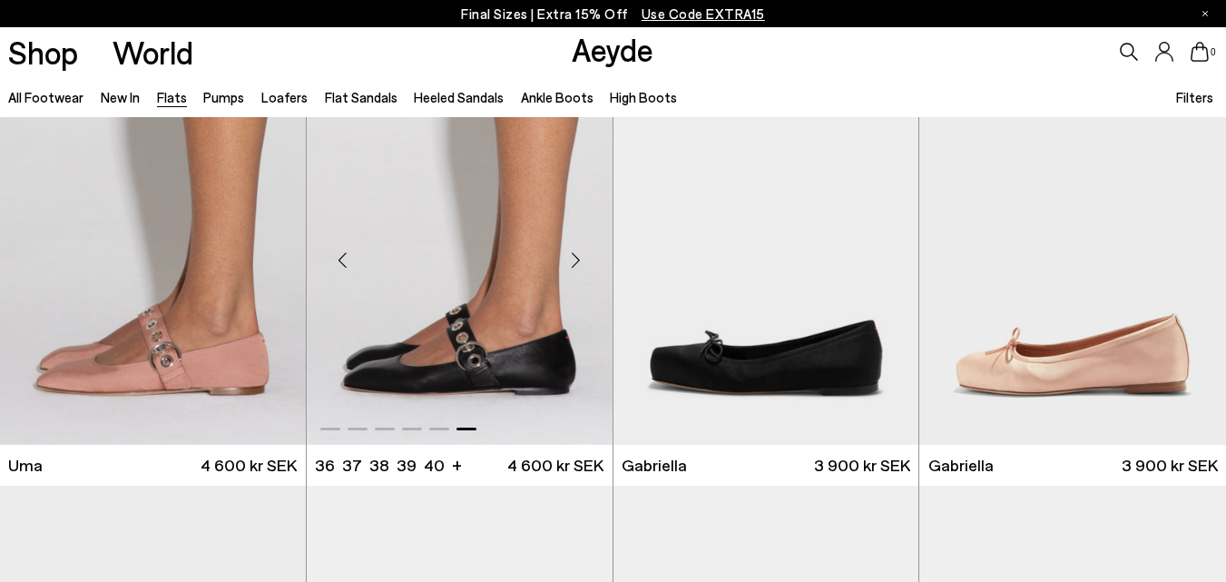
click at [338, 262] on div "Previous slide" at bounding box center [343, 259] width 54 height 54
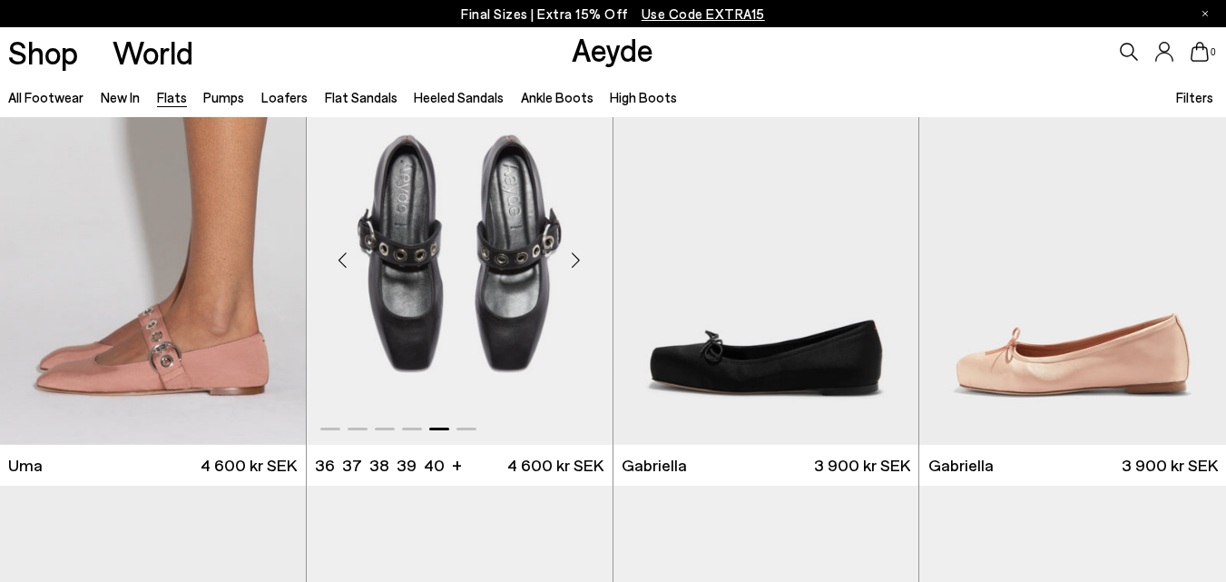
click at [569, 264] on div "Next slide" at bounding box center [576, 259] width 54 height 54
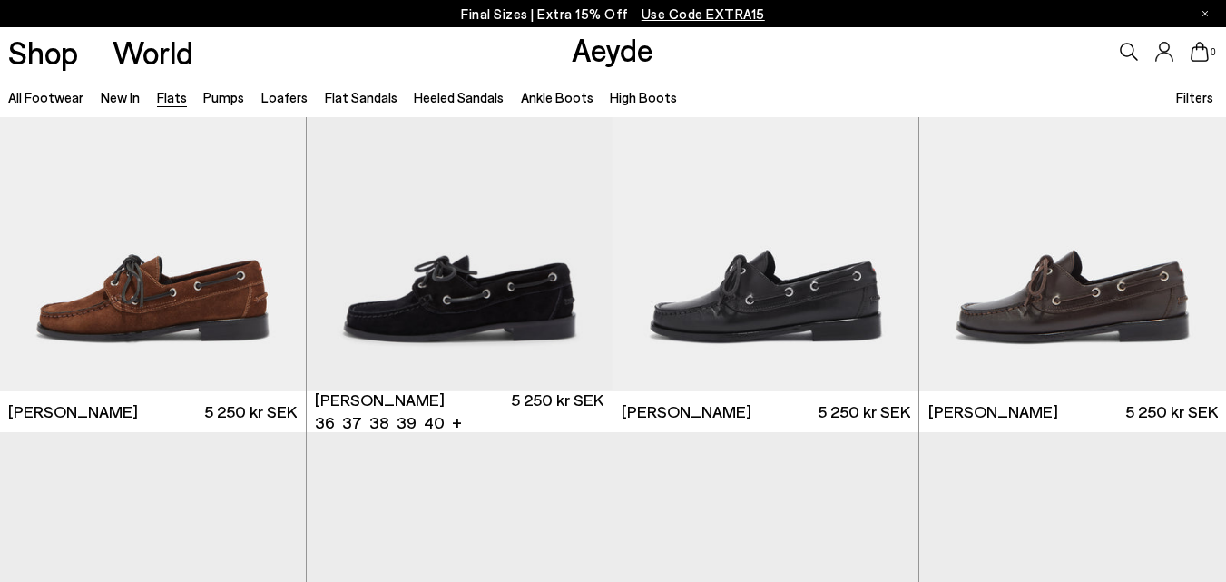
scroll to position [7765, 0]
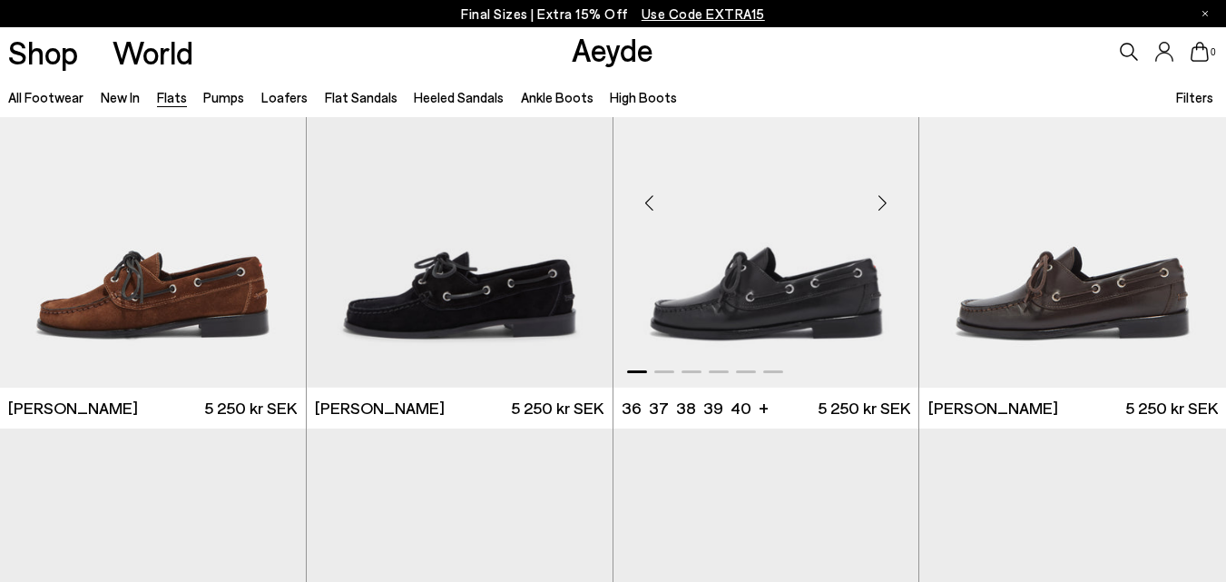
click at [885, 208] on div "Next slide" at bounding box center [882, 202] width 54 height 54
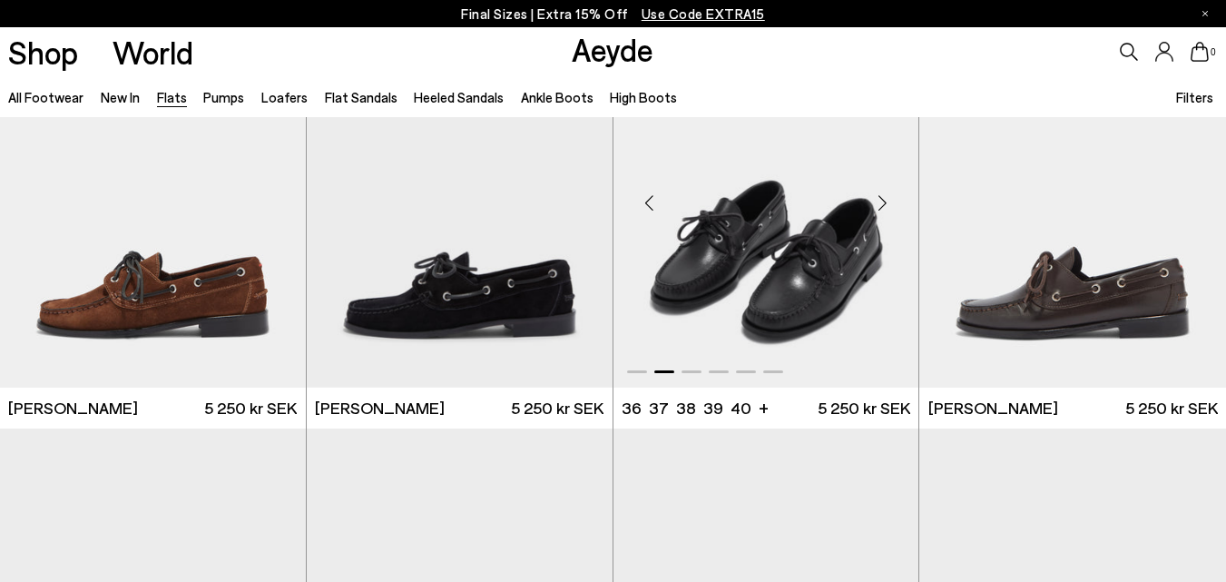
click at [885, 208] on div "Next slide" at bounding box center [882, 202] width 54 height 54
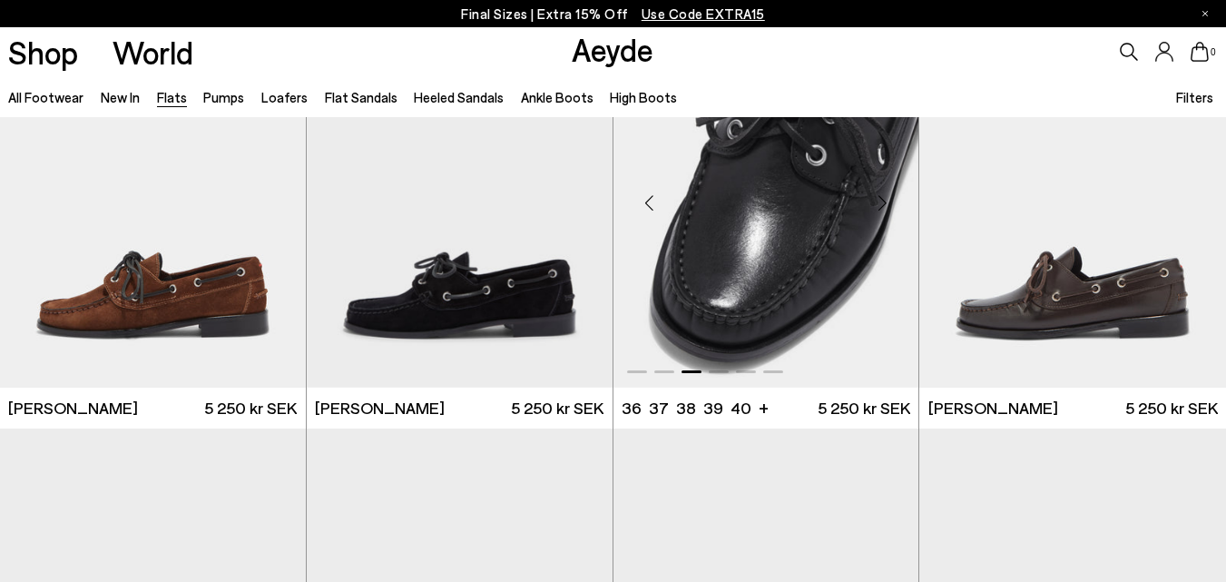
click at [885, 208] on div "Next slide" at bounding box center [882, 202] width 54 height 54
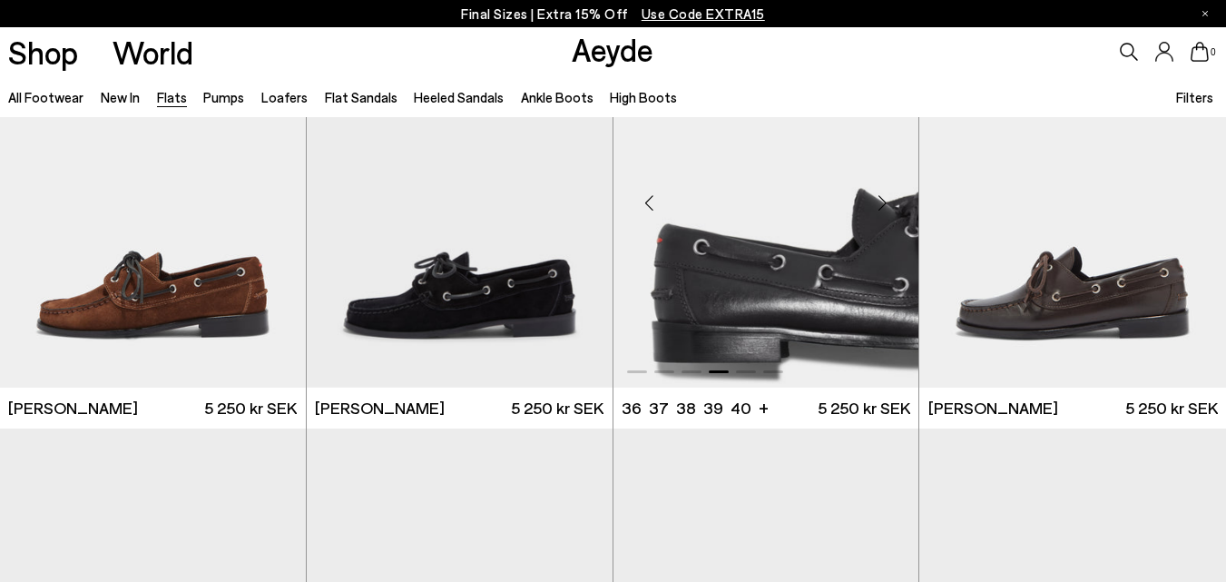
click at [887, 208] on div "Next slide" at bounding box center [882, 202] width 54 height 54
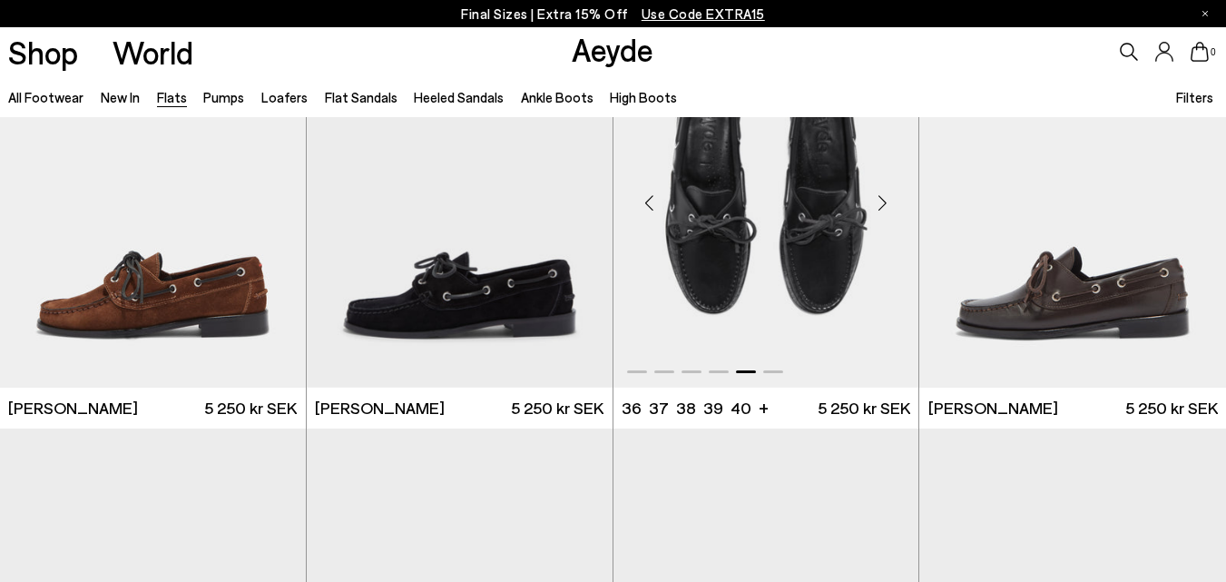
click at [888, 208] on div "Next slide" at bounding box center [882, 202] width 54 height 54
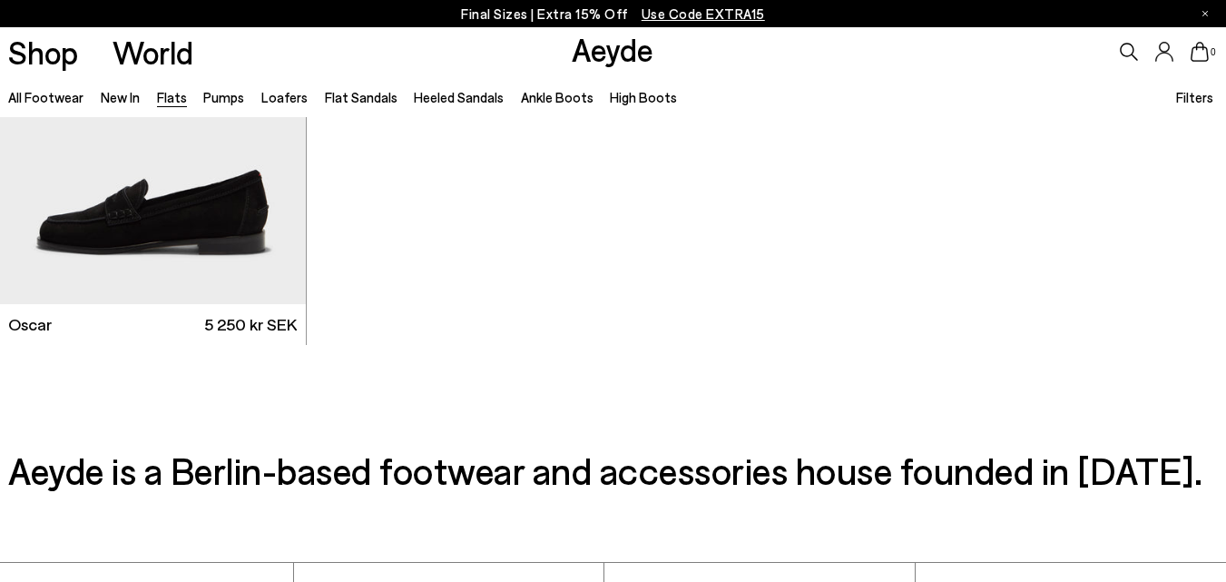
scroll to position [9144, 0]
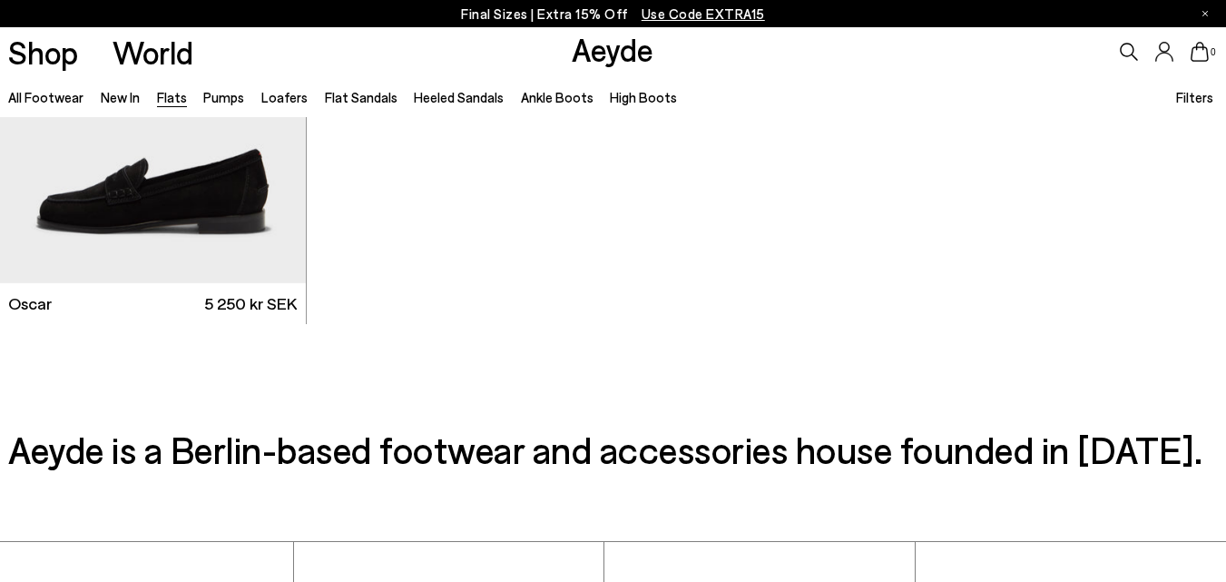
click at [638, 58] on link "Aeyde" at bounding box center [613, 49] width 82 height 38
click at [640, 94] on link "High Boots" at bounding box center [643, 97] width 67 height 16
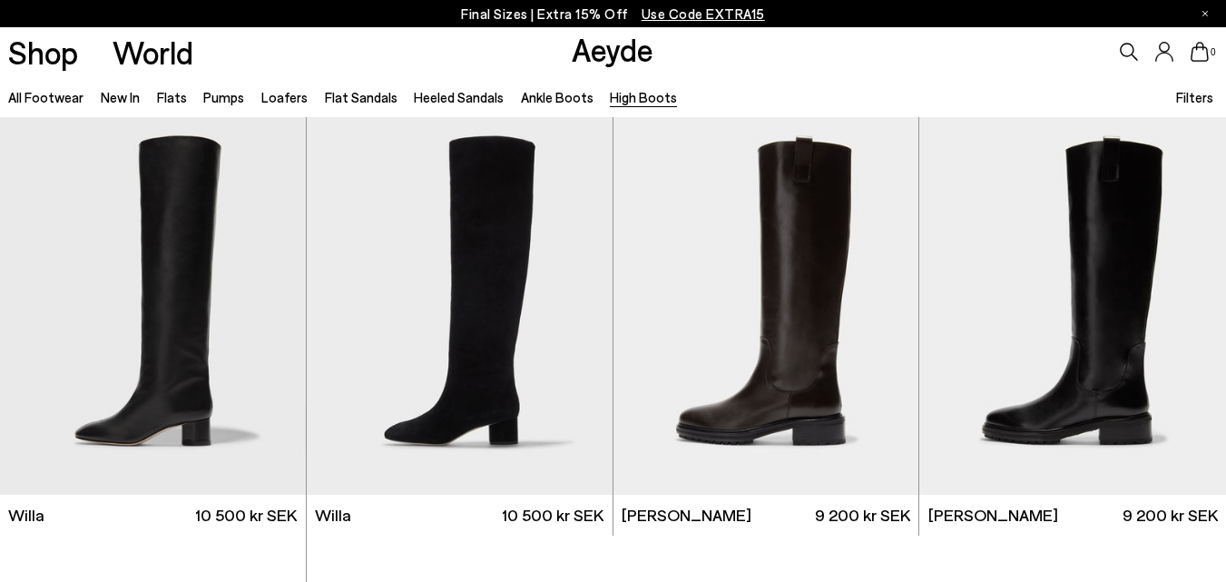
scroll to position [435, 0]
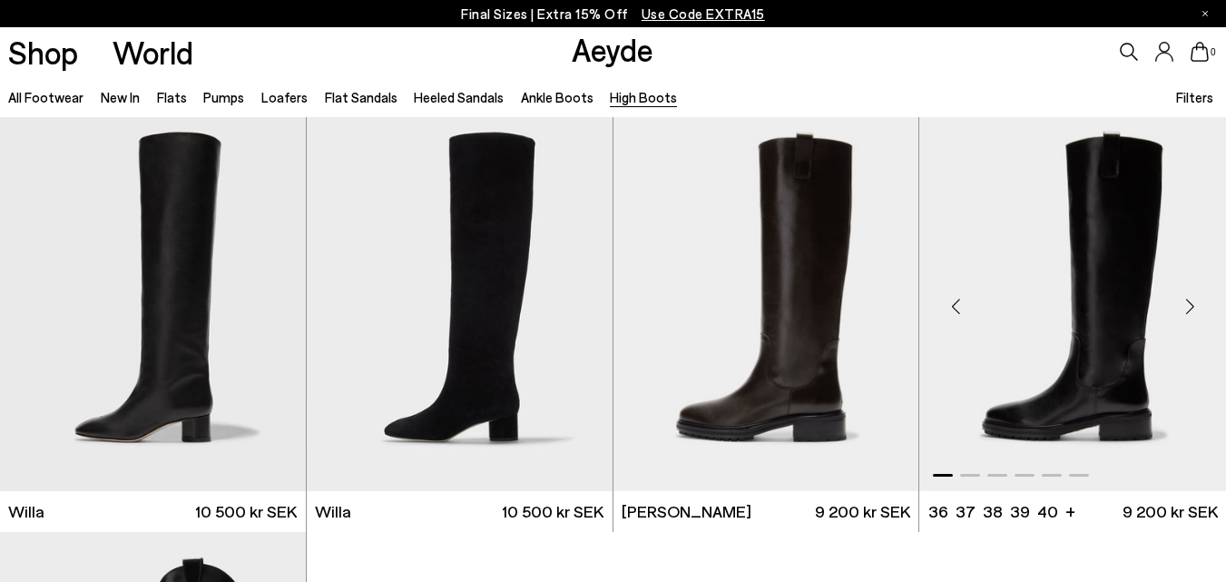
click at [1189, 306] on div "Next slide" at bounding box center [1189, 306] width 54 height 54
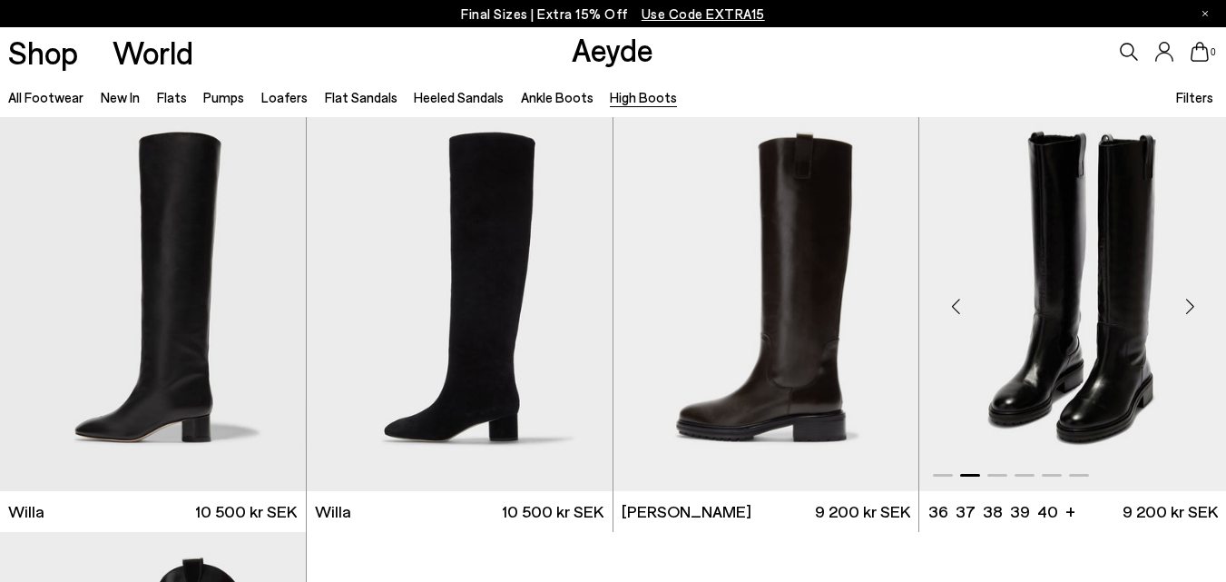
click at [1189, 306] on div "Next slide" at bounding box center [1189, 306] width 54 height 54
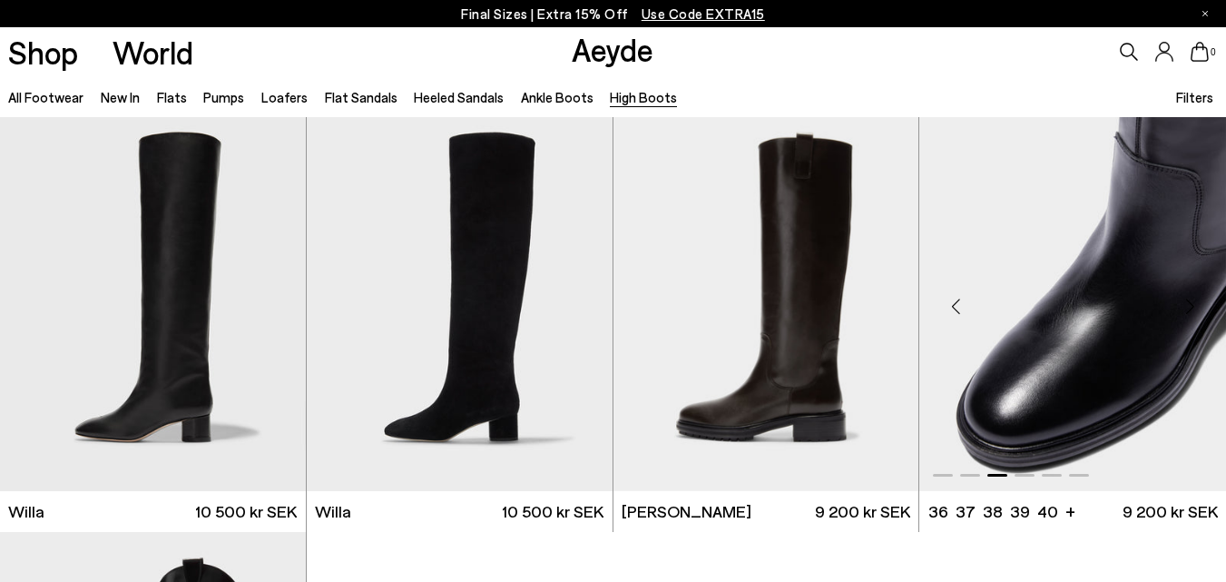
click at [1189, 306] on div "Next slide" at bounding box center [1189, 306] width 54 height 54
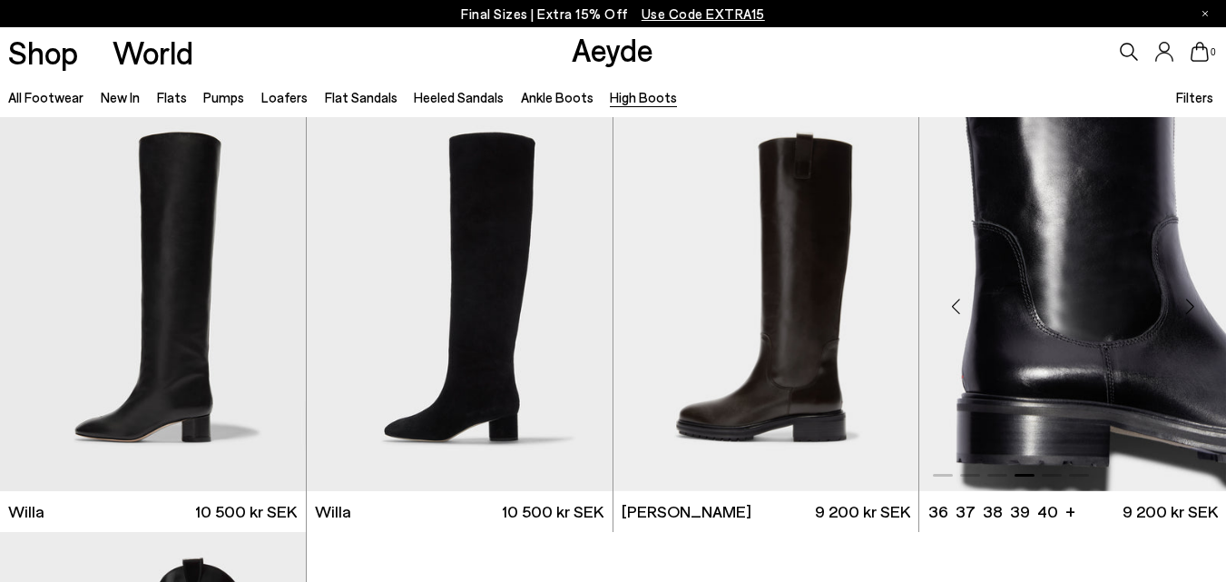
click at [1190, 306] on div "Next slide" at bounding box center [1189, 306] width 54 height 54
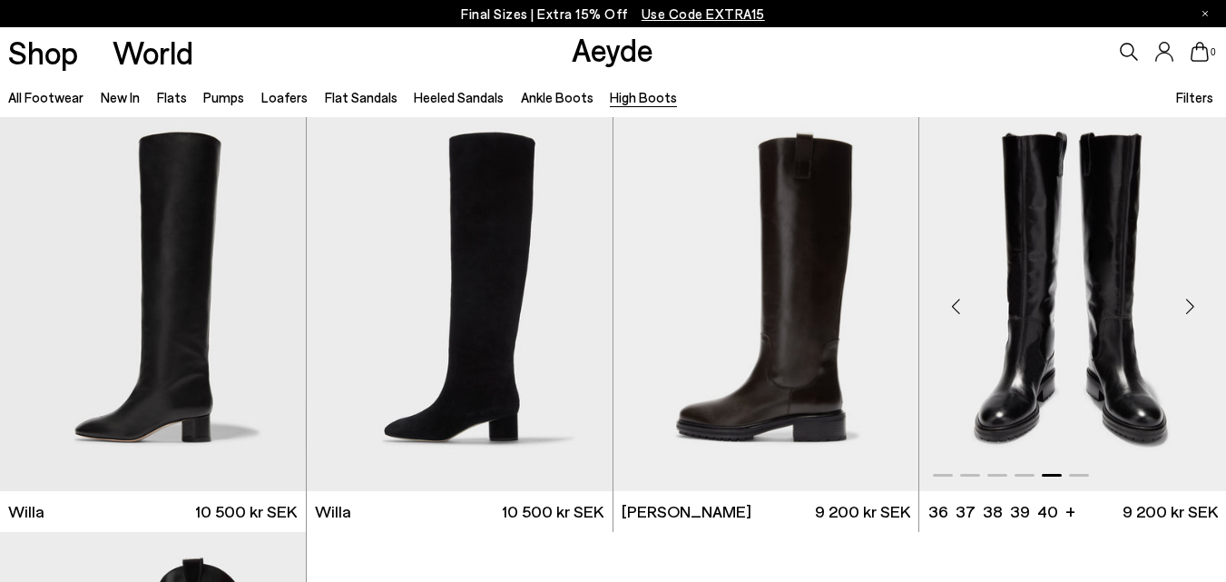
click at [1191, 306] on div "Next slide" at bounding box center [1189, 306] width 54 height 54
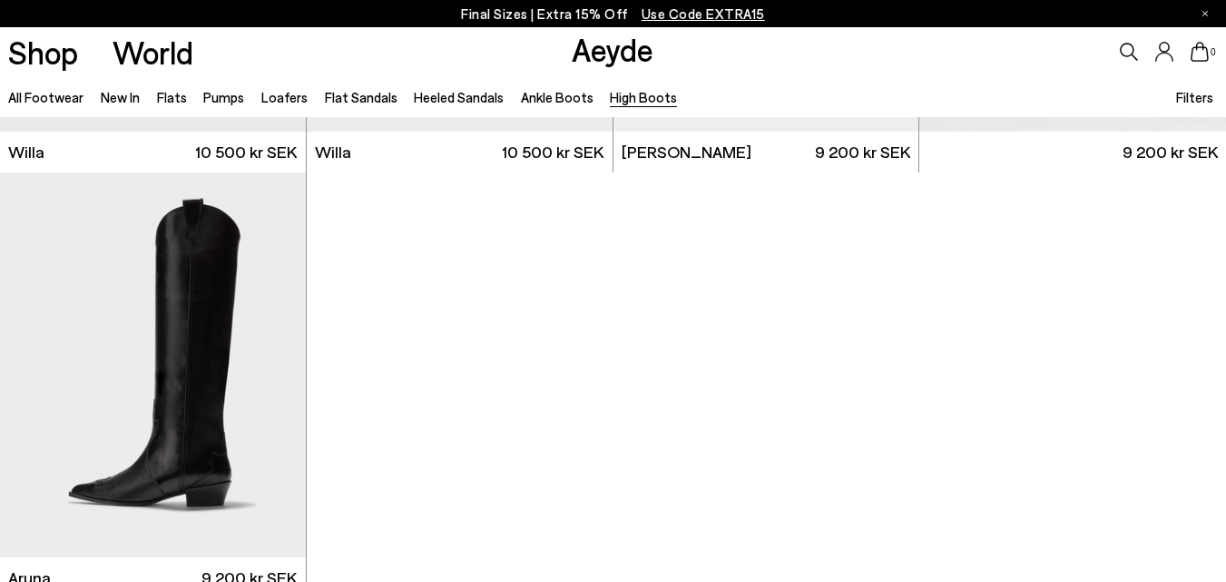
scroll to position [798, 0]
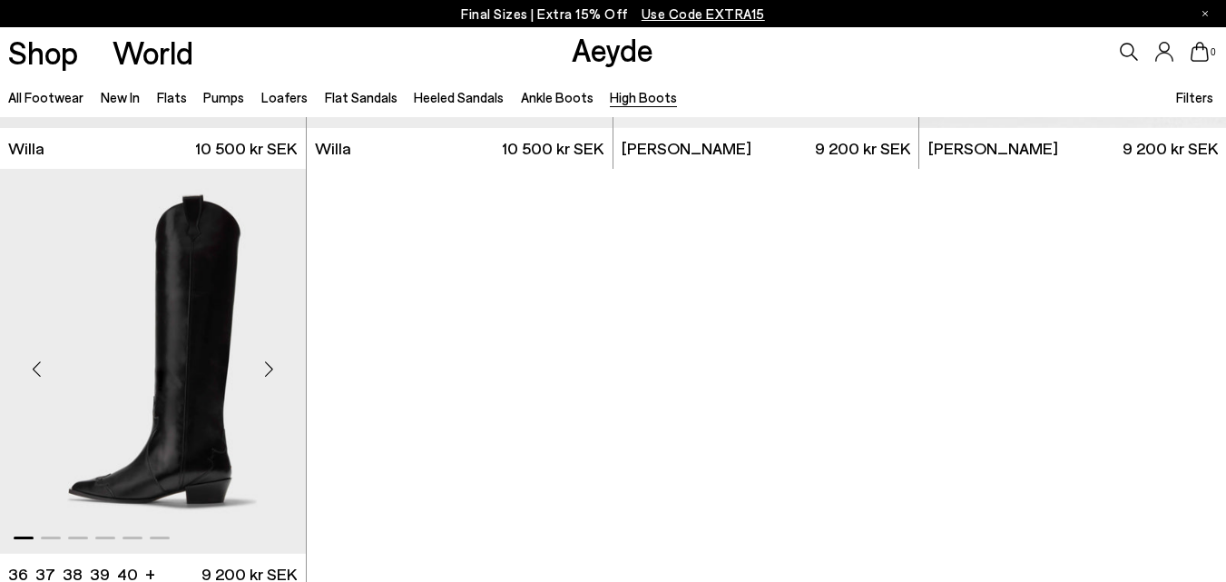
click at [268, 365] on div "Next slide" at bounding box center [269, 368] width 54 height 54
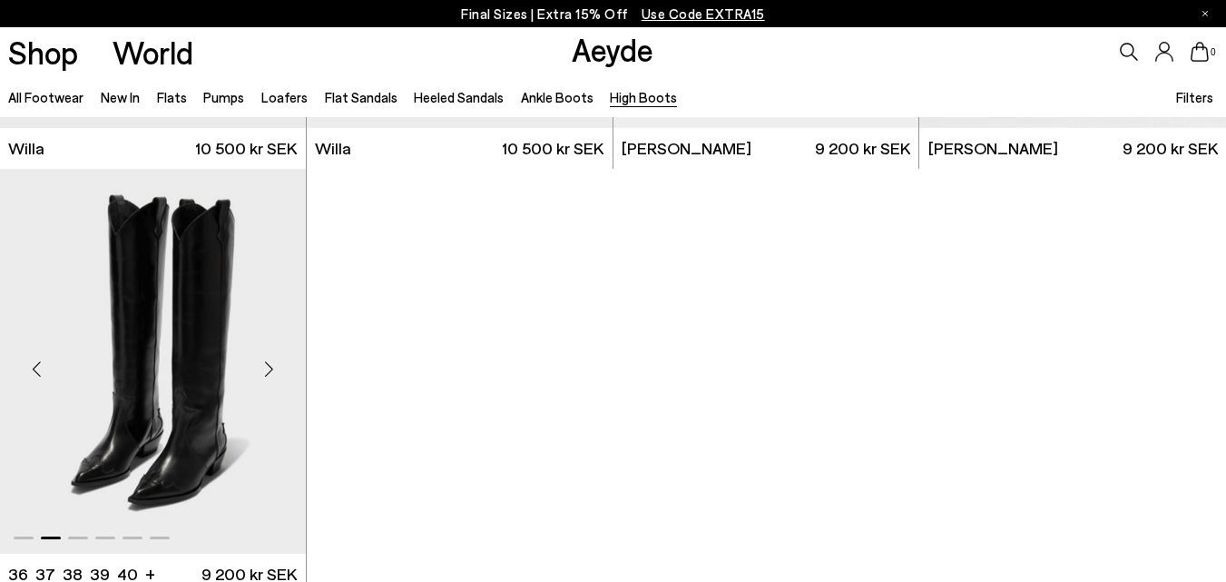
click at [269, 365] on div "Next slide" at bounding box center [269, 368] width 54 height 54
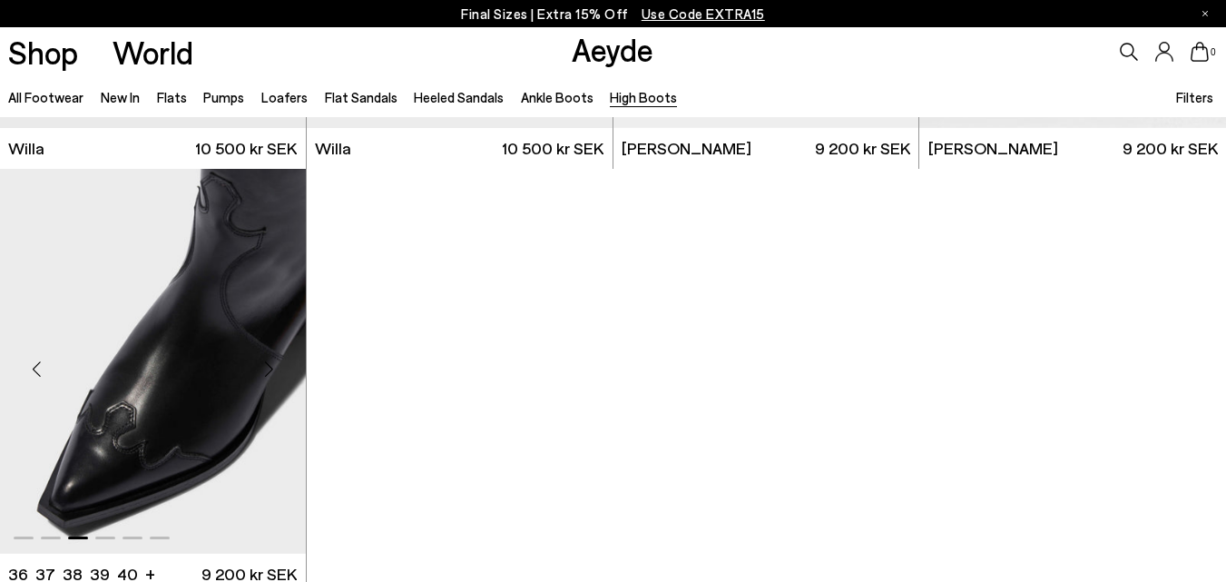
click at [270, 366] on div "Next slide" at bounding box center [269, 368] width 54 height 54
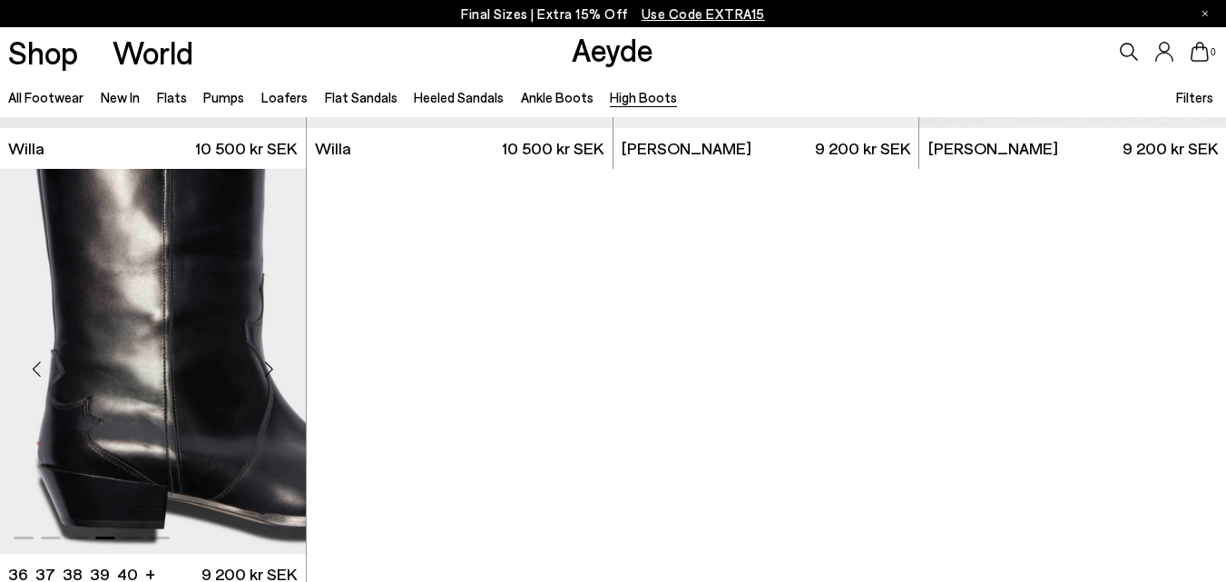
click at [272, 366] on div "Next slide" at bounding box center [269, 368] width 54 height 54
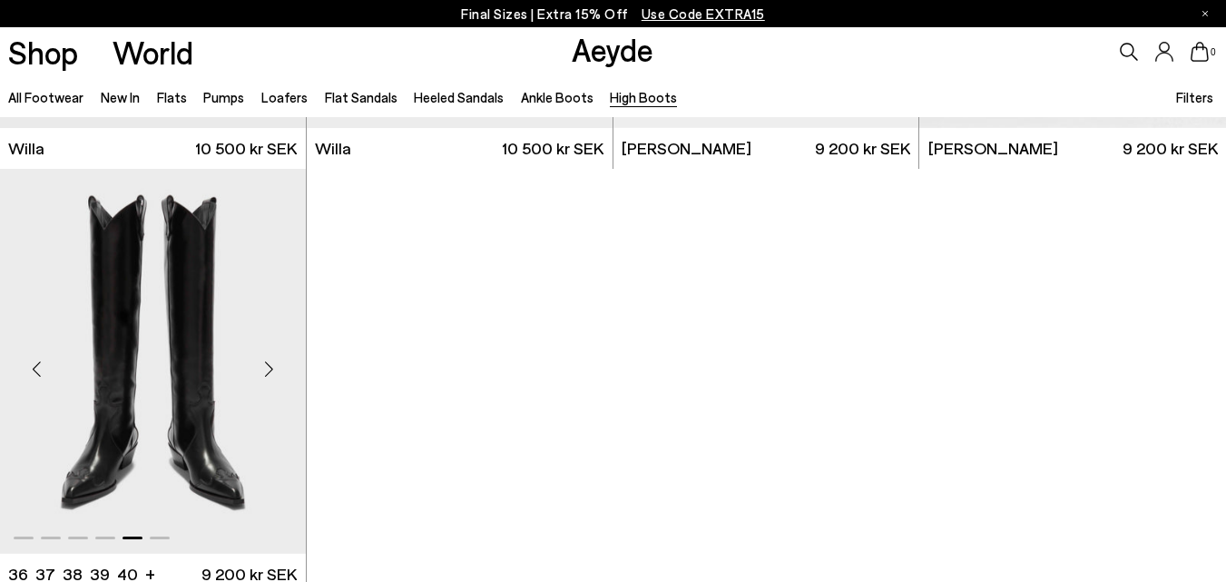
click at [274, 366] on div "Next slide" at bounding box center [269, 368] width 54 height 54
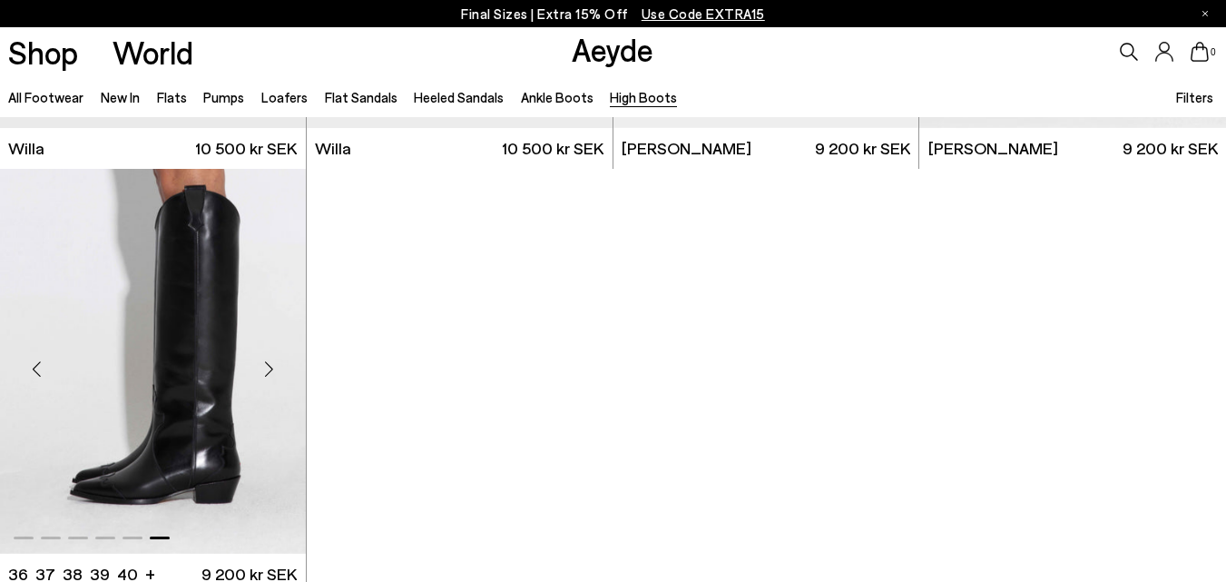
click at [42, 352] on div "Previous slide" at bounding box center [36, 368] width 54 height 54
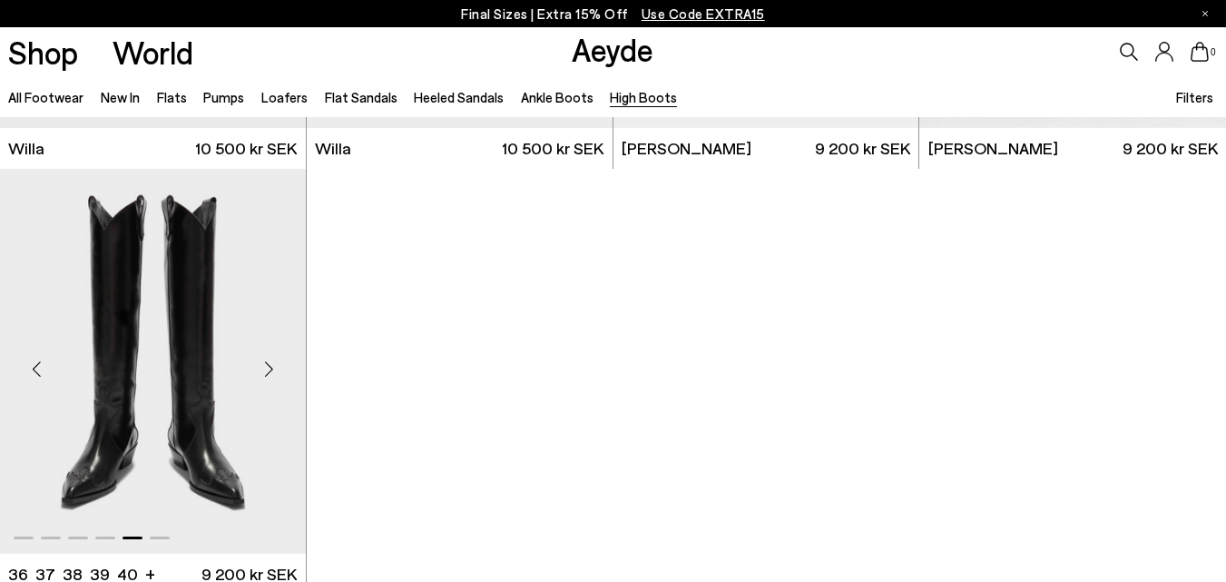
click at [46, 365] on div "Previous slide" at bounding box center [36, 368] width 54 height 54
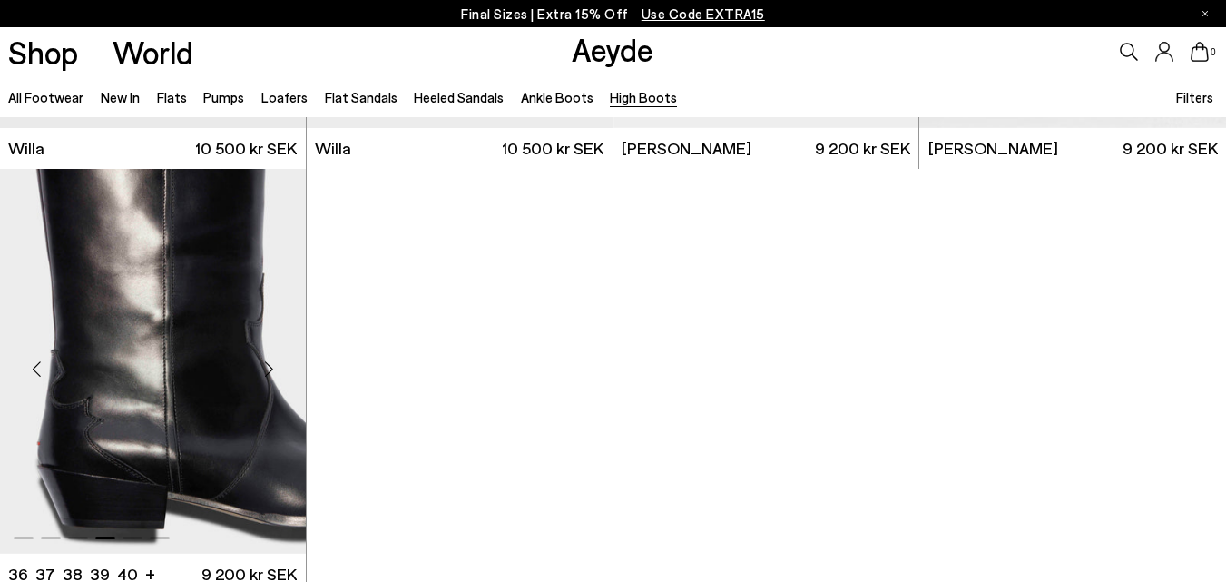
click at [47, 365] on div "Previous slide" at bounding box center [36, 368] width 54 height 54
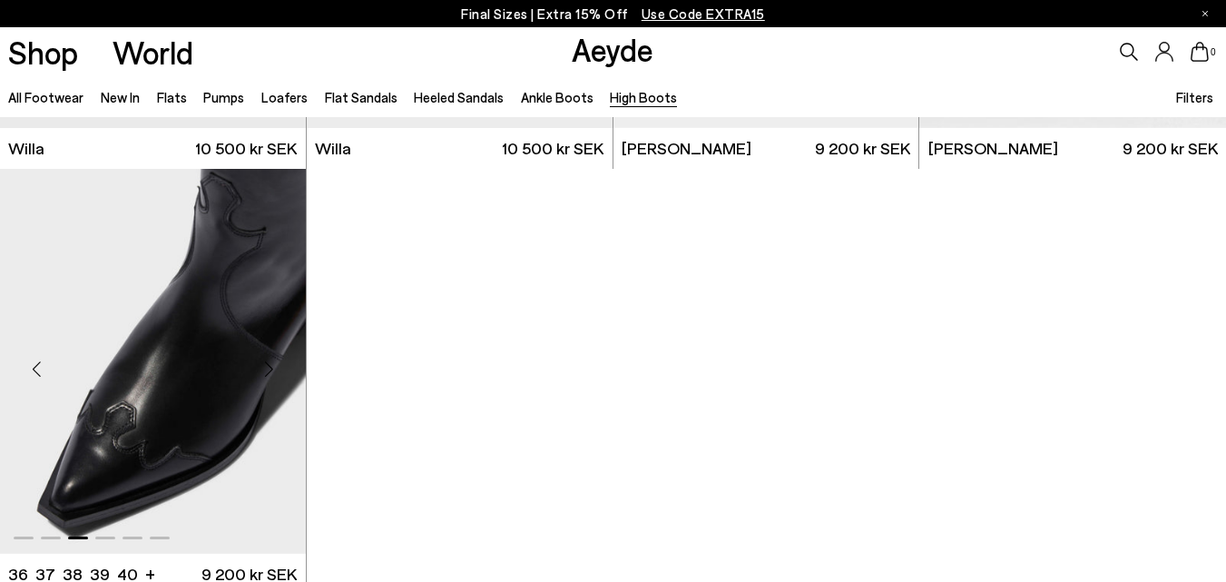
click at [269, 366] on div "Next slide" at bounding box center [269, 368] width 54 height 54
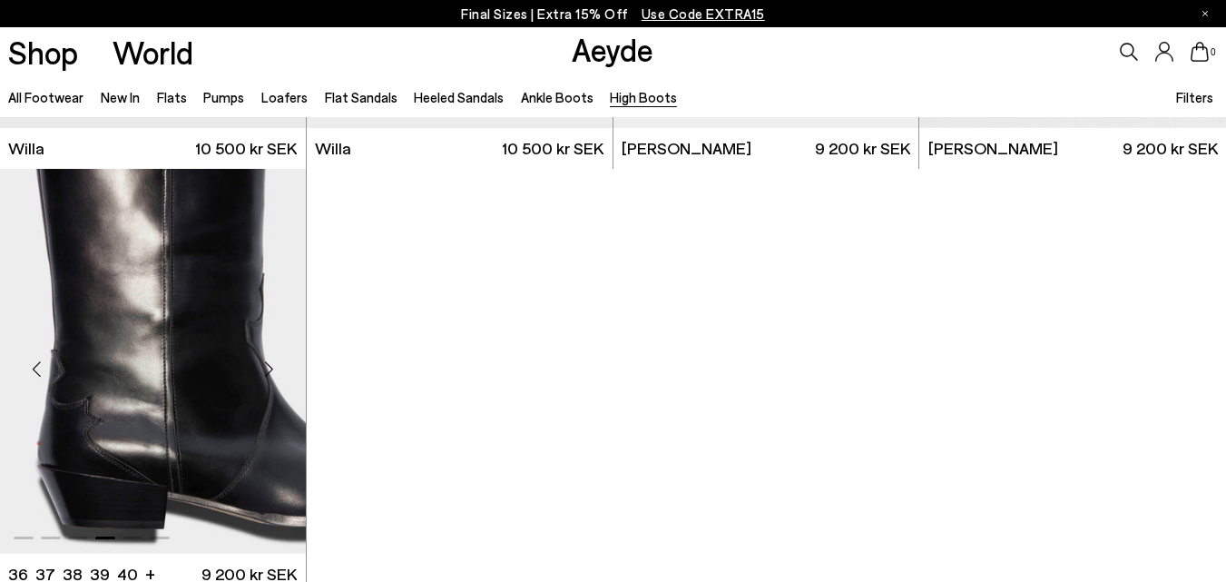
click at [269, 366] on div "Next slide" at bounding box center [269, 368] width 54 height 54
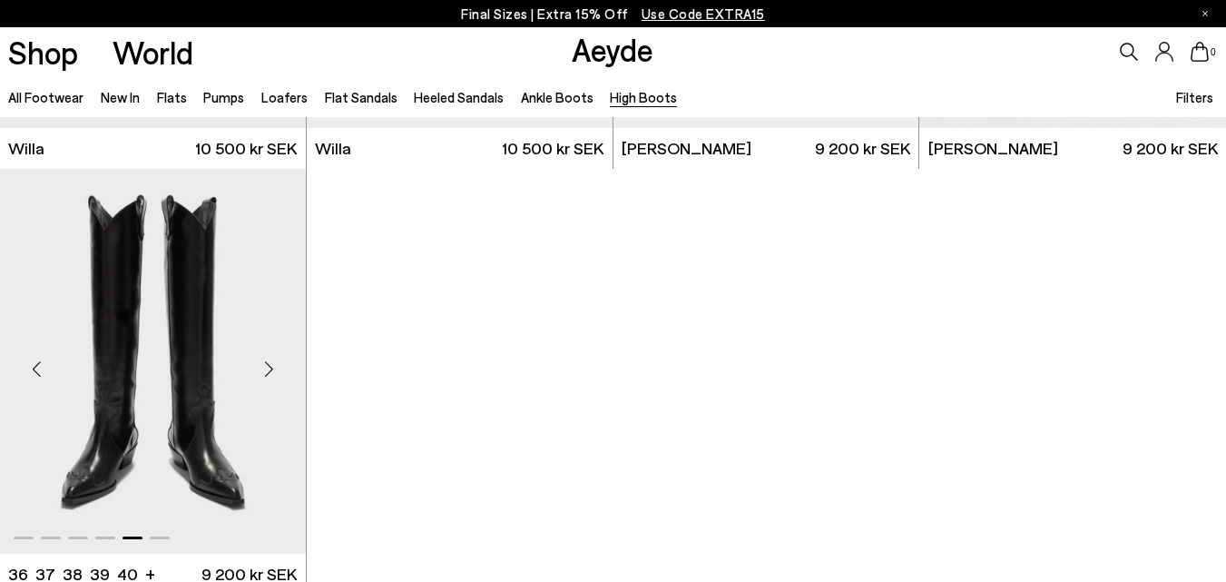
click at [269, 366] on div "Next slide" at bounding box center [269, 368] width 54 height 54
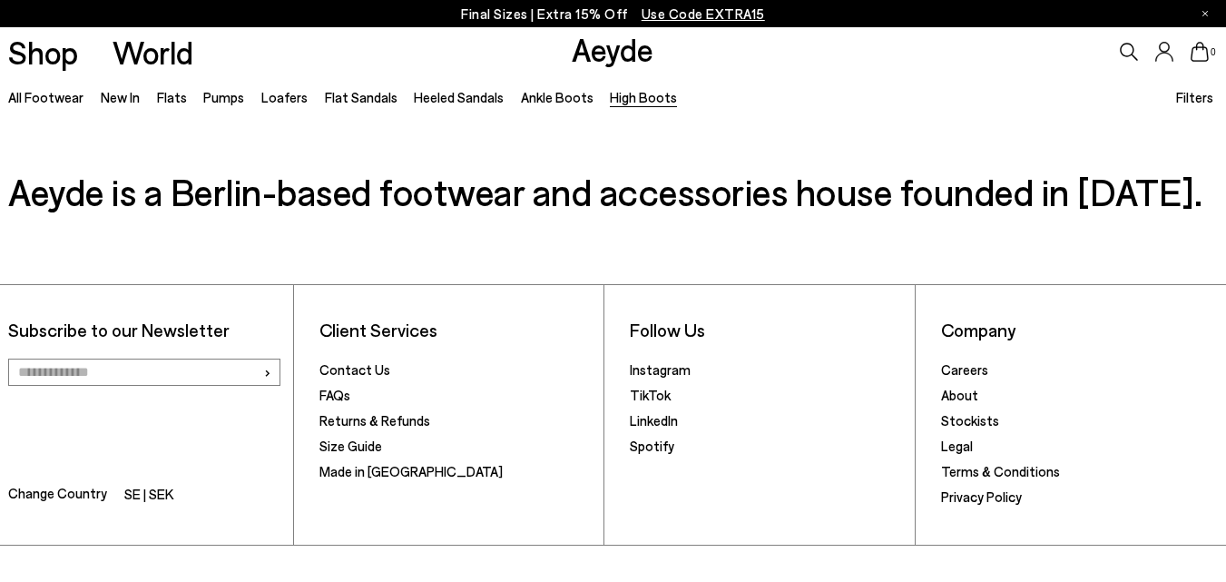
scroll to position [1373, 0]
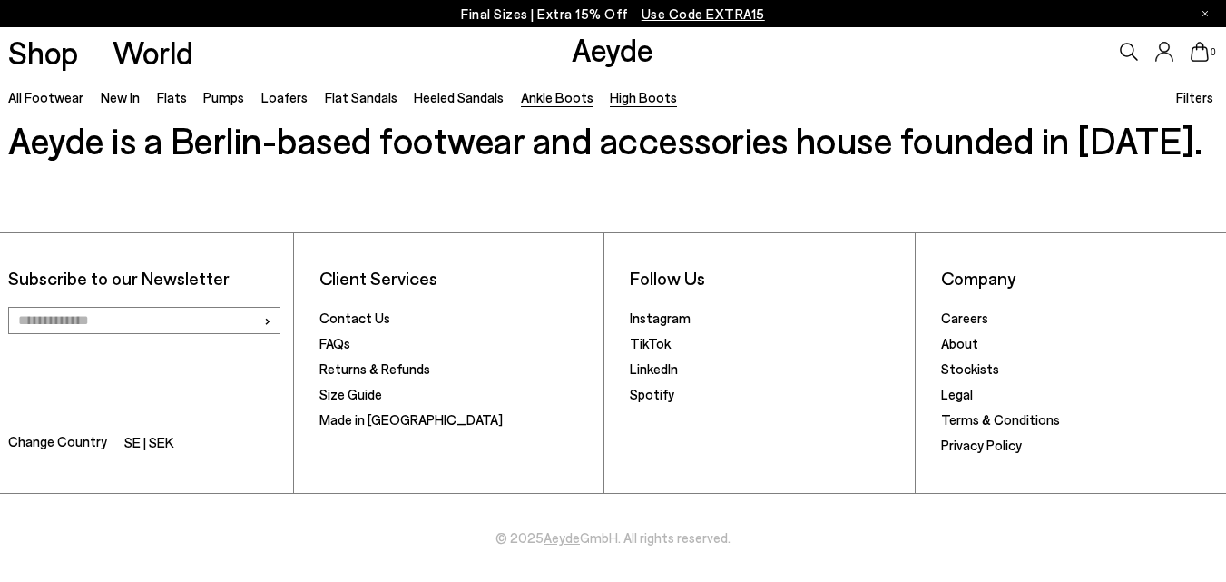
click at [534, 102] on link "Ankle Boots" at bounding box center [557, 97] width 73 height 16
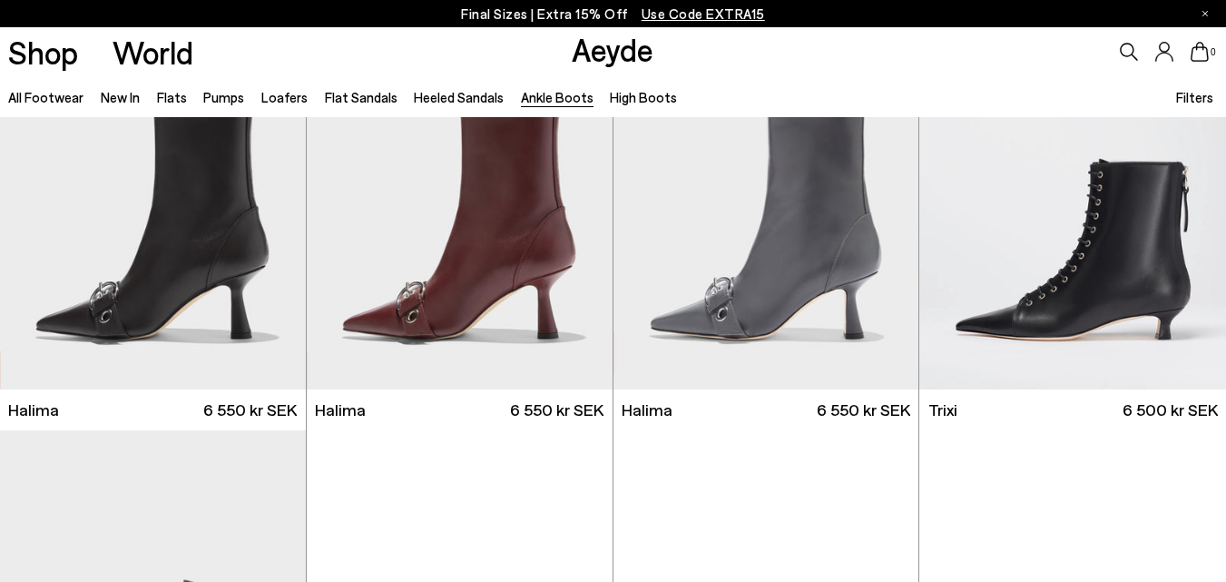
scroll to position [363, 0]
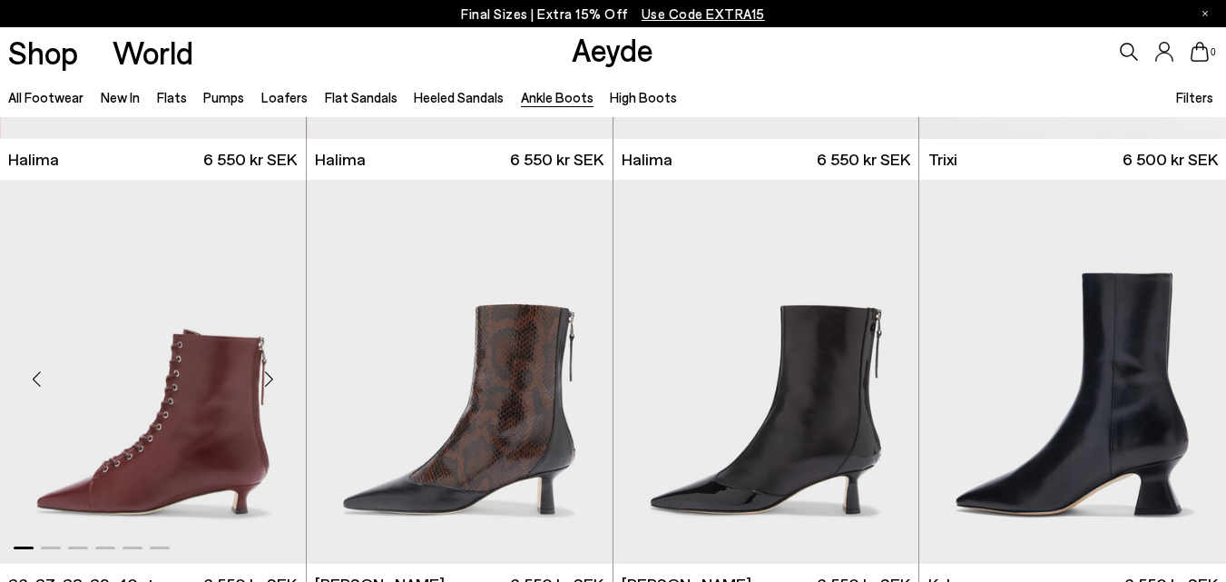
click at [252, 365] on div "Next slide" at bounding box center [269, 379] width 54 height 54
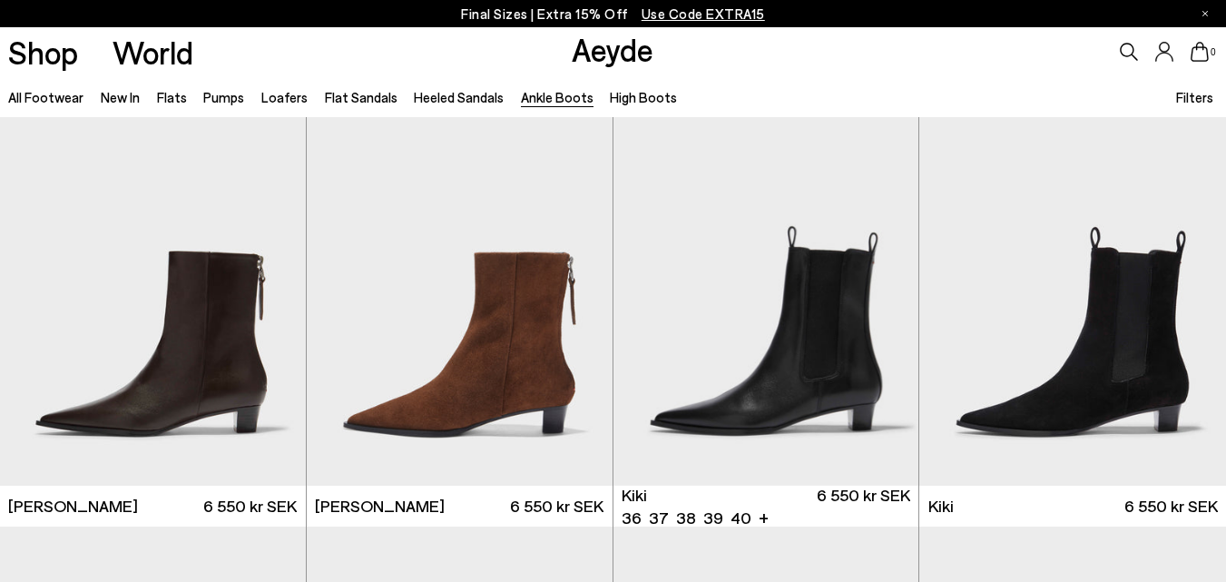
scroll to position [2177, 0]
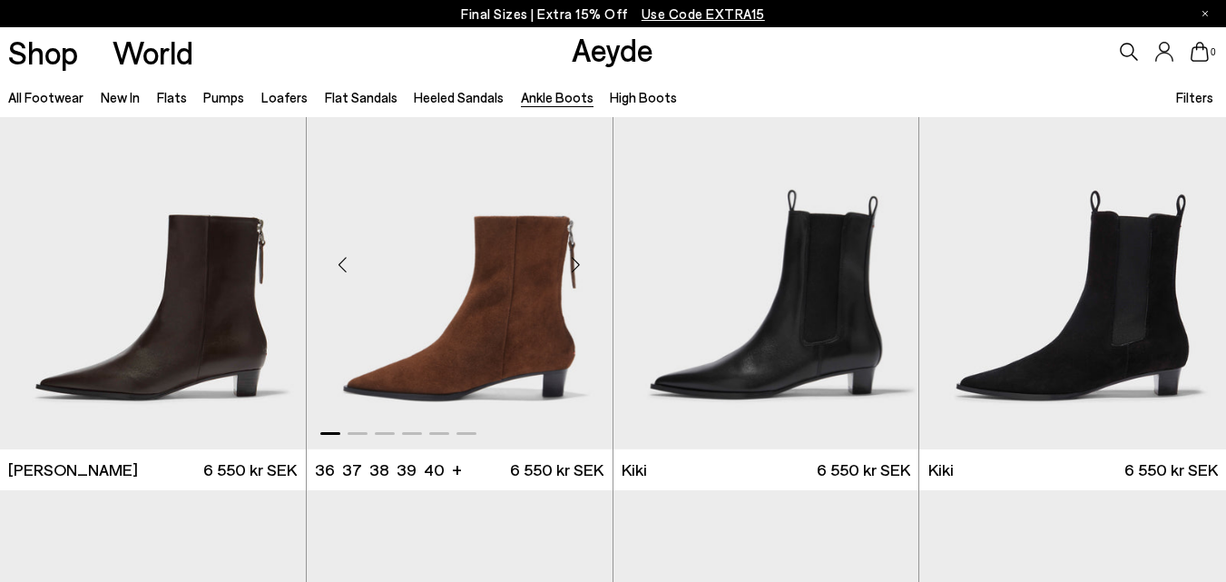
click at [578, 268] on div "Next slide" at bounding box center [576, 265] width 54 height 54
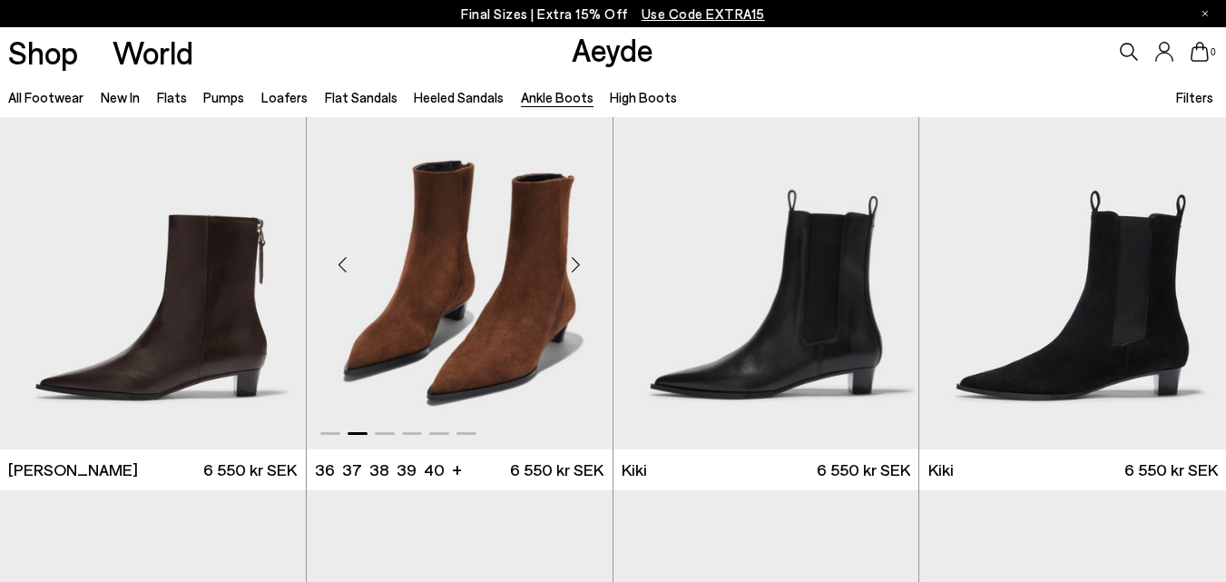
click at [578, 268] on div "Next slide" at bounding box center [576, 265] width 54 height 54
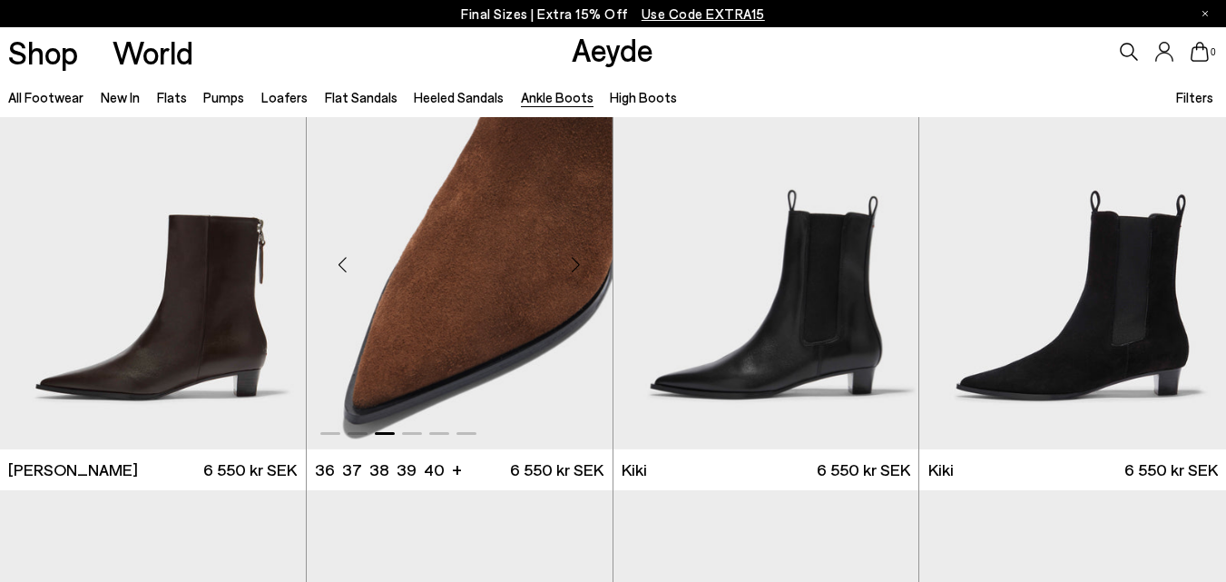
click at [578, 268] on div "Next slide" at bounding box center [576, 265] width 54 height 54
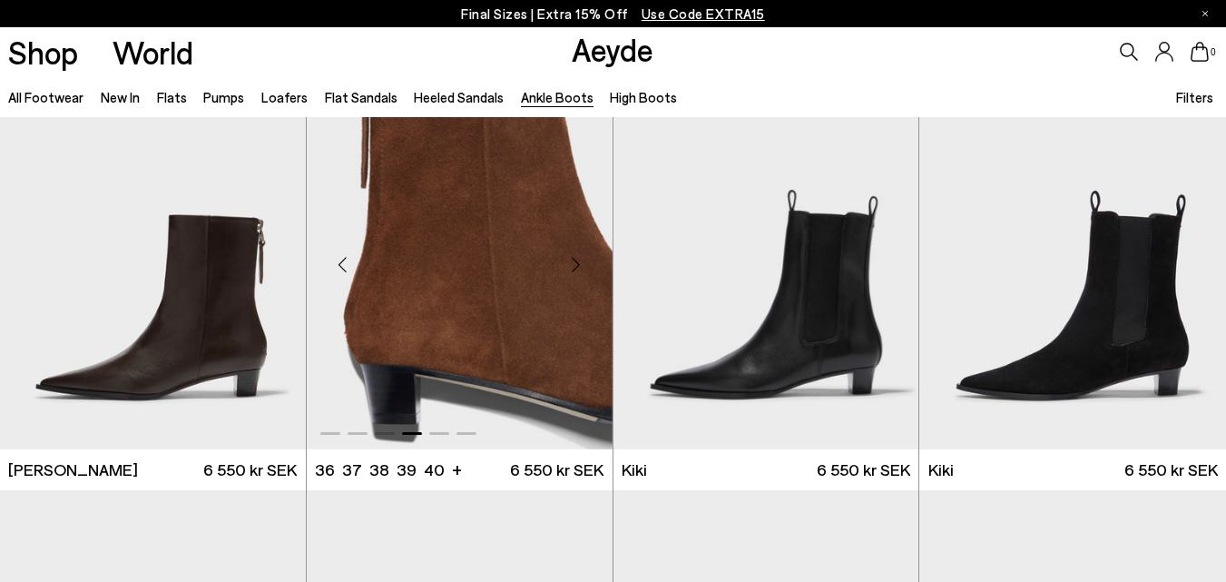
click at [578, 268] on div "Next slide" at bounding box center [576, 265] width 54 height 54
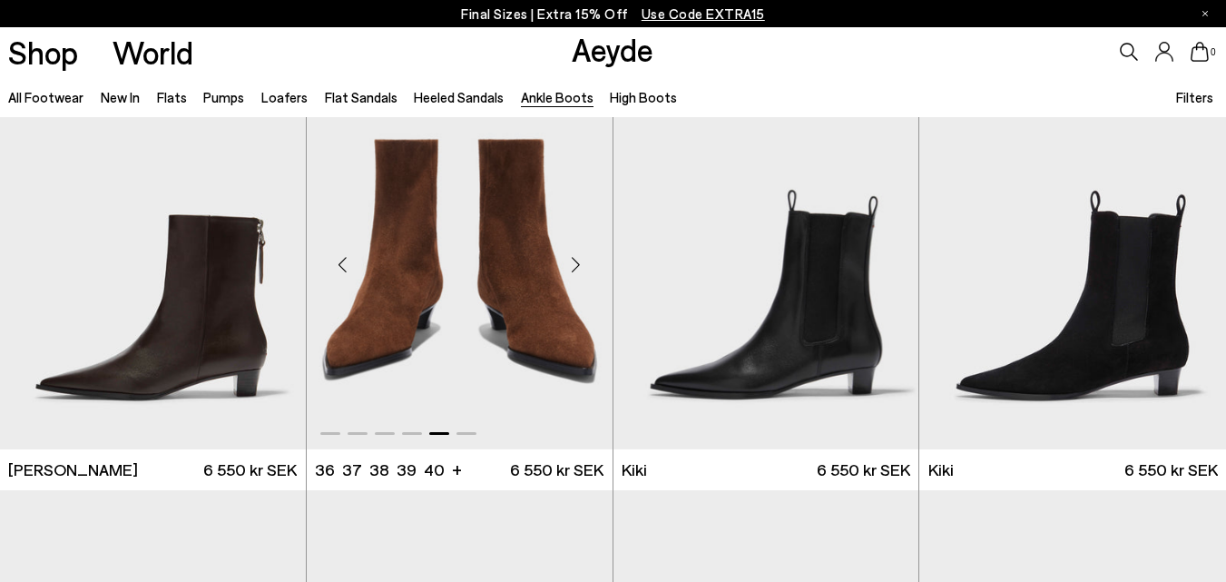
click at [578, 268] on div "Next slide" at bounding box center [576, 265] width 54 height 54
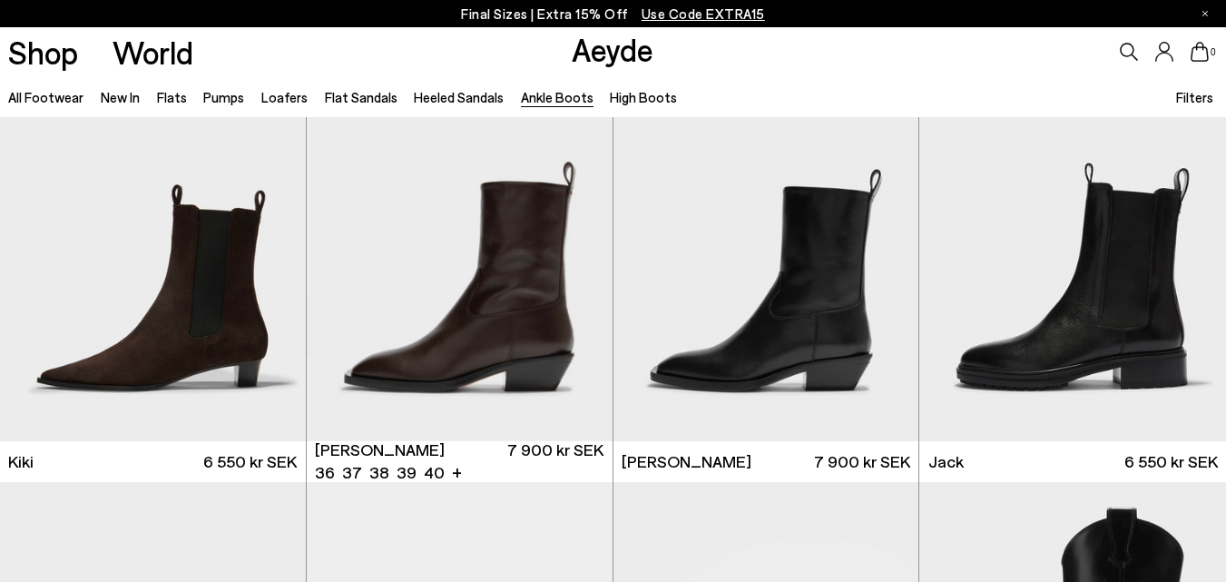
scroll to position [2613, 0]
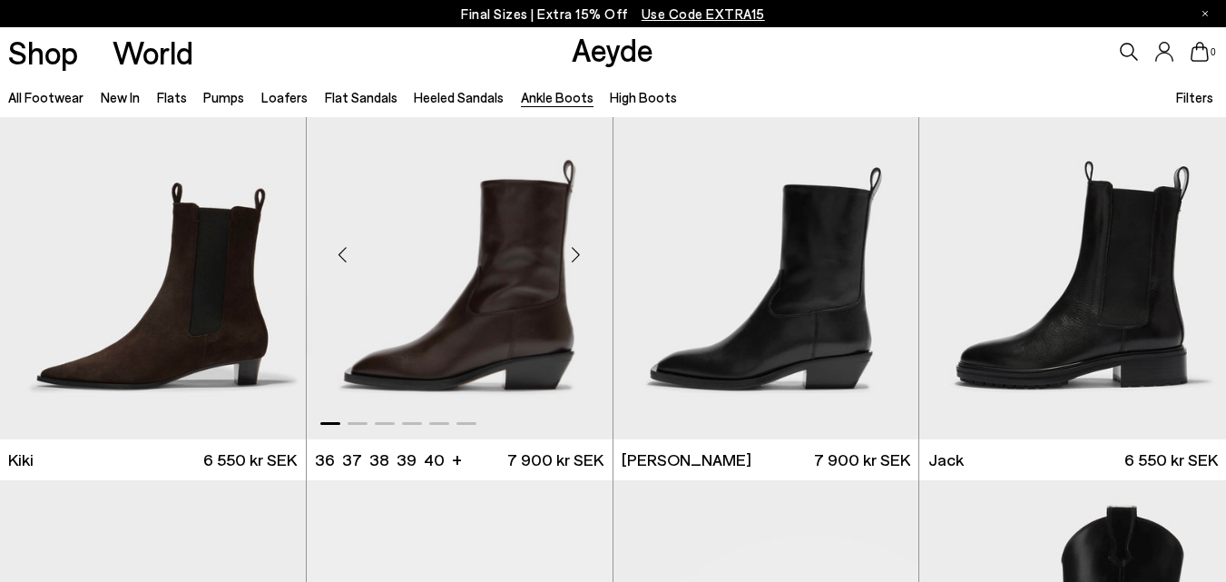
click at [578, 254] on div "Next slide" at bounding box center [576, 254] width 54 height 54
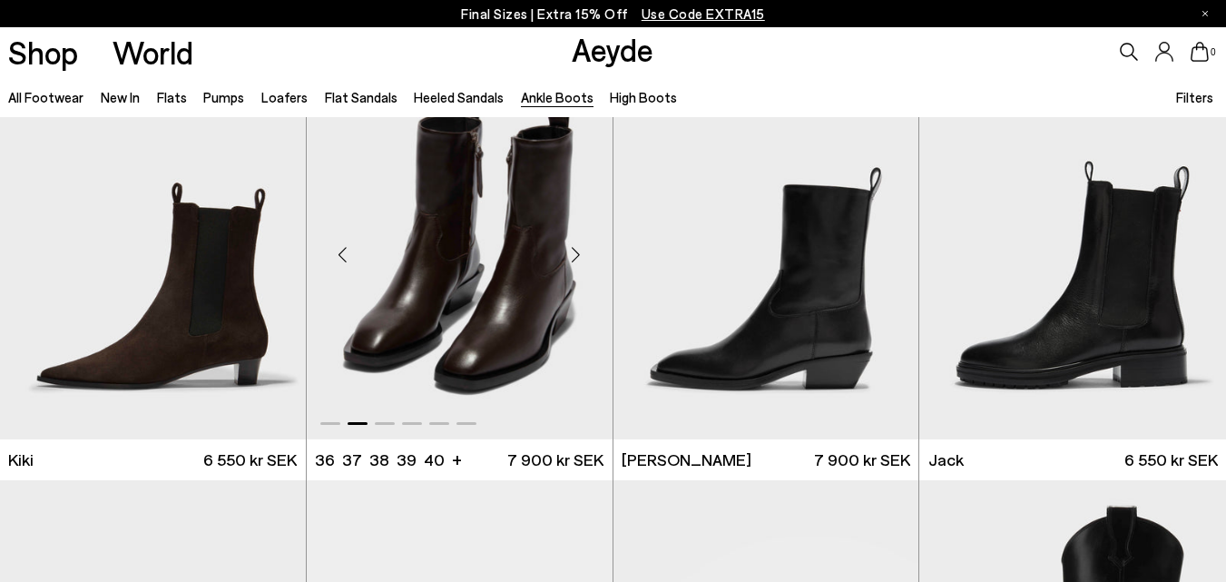
click at [578, 254] on div "Next slide" at bounding box center [576, 254] width 54 height 54
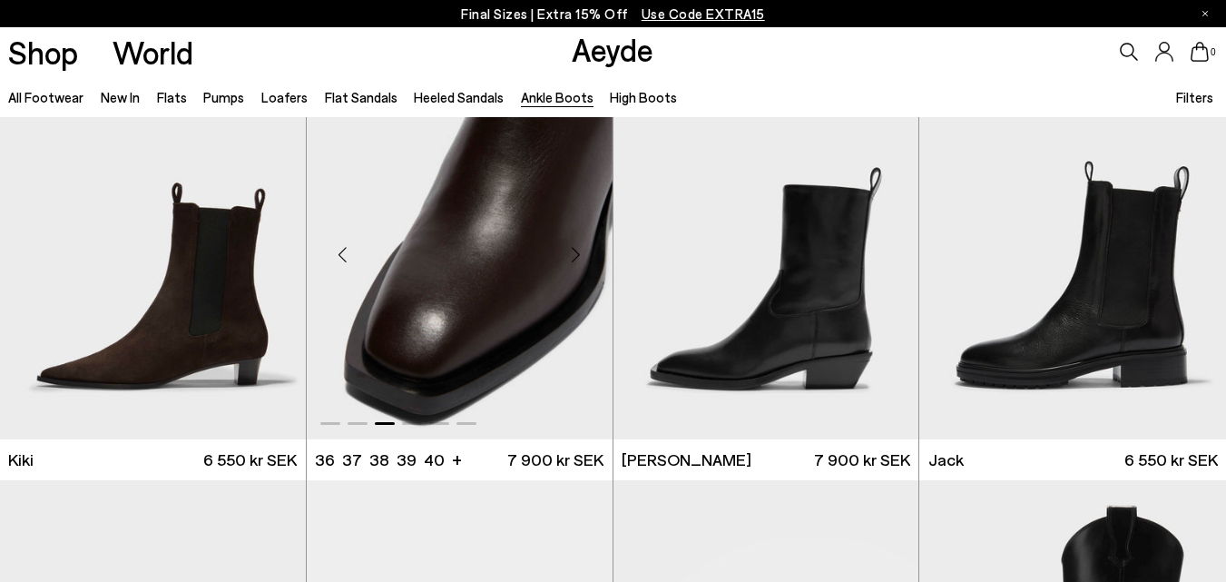
click at [578, 254] on div "Next slide" at bounding box center [576, 254] width 54 height 54
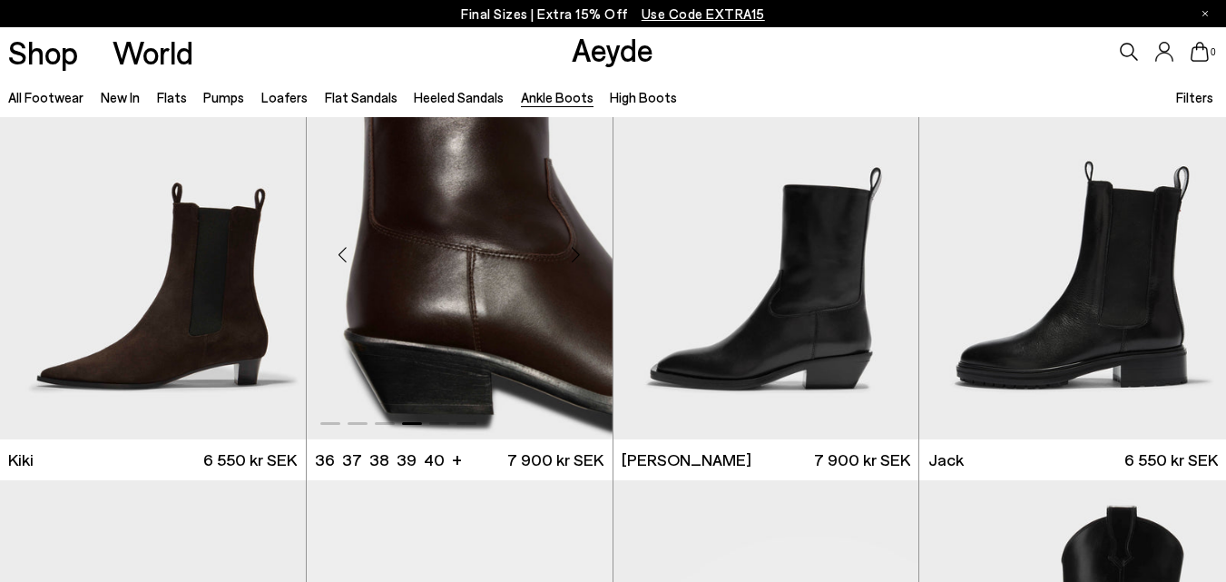
click at [578, 254] on div "Next slide" at bounding box center [576, 254] width 54 height 54
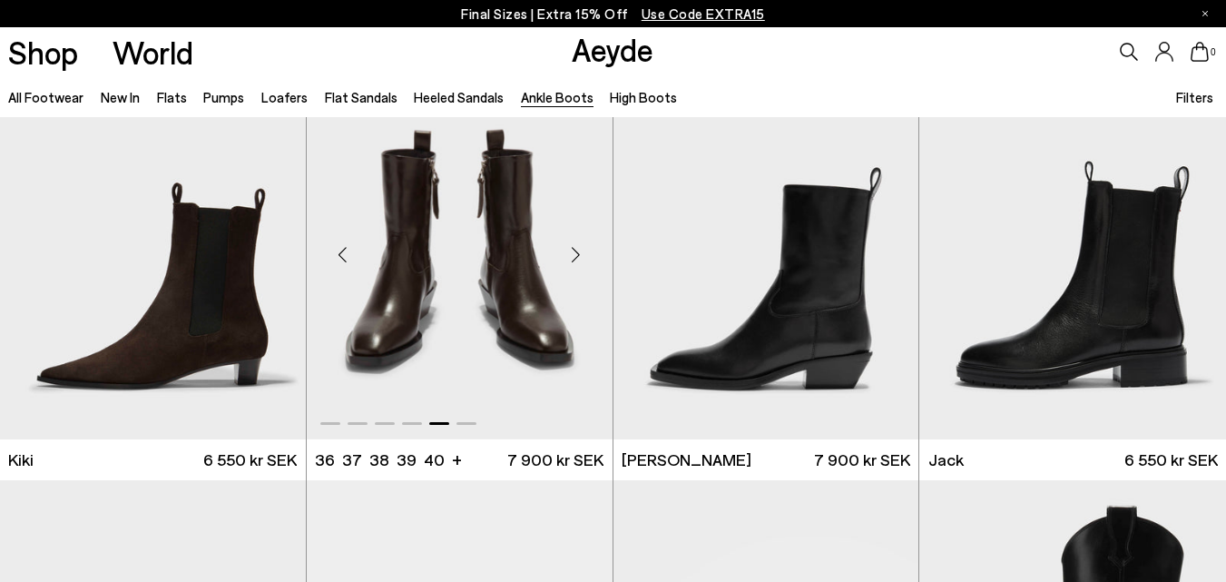
click at [578, 254] on div "Next slide" at bounding box center [576, 254] width 54 height 54
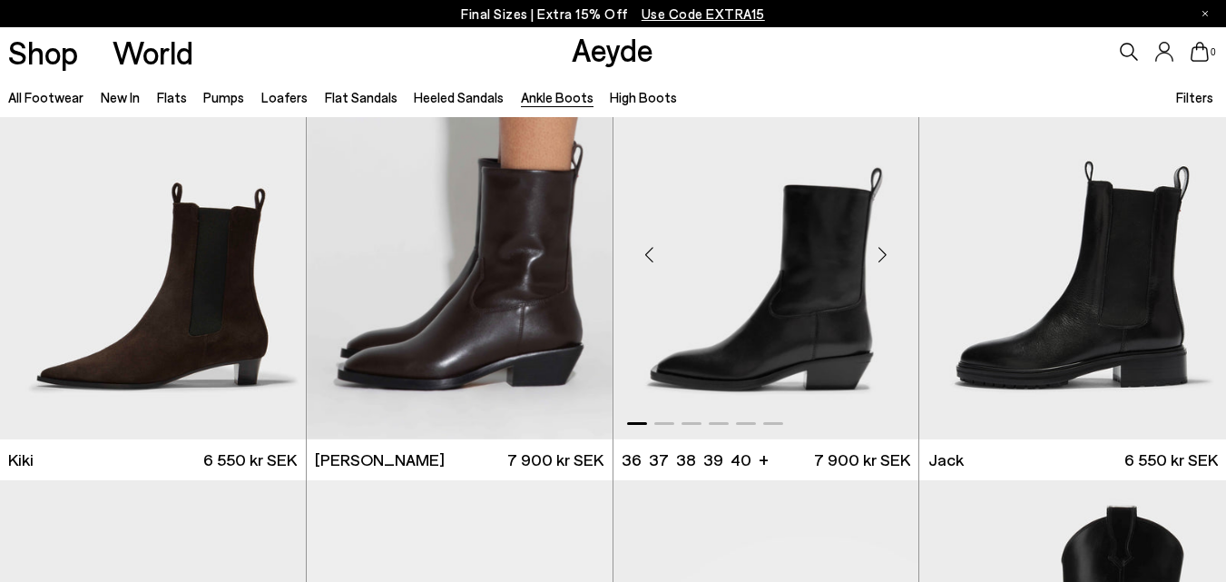
click at [879, 251] on div "Next slide" at bounding box center [882, 254] width 54 height 54
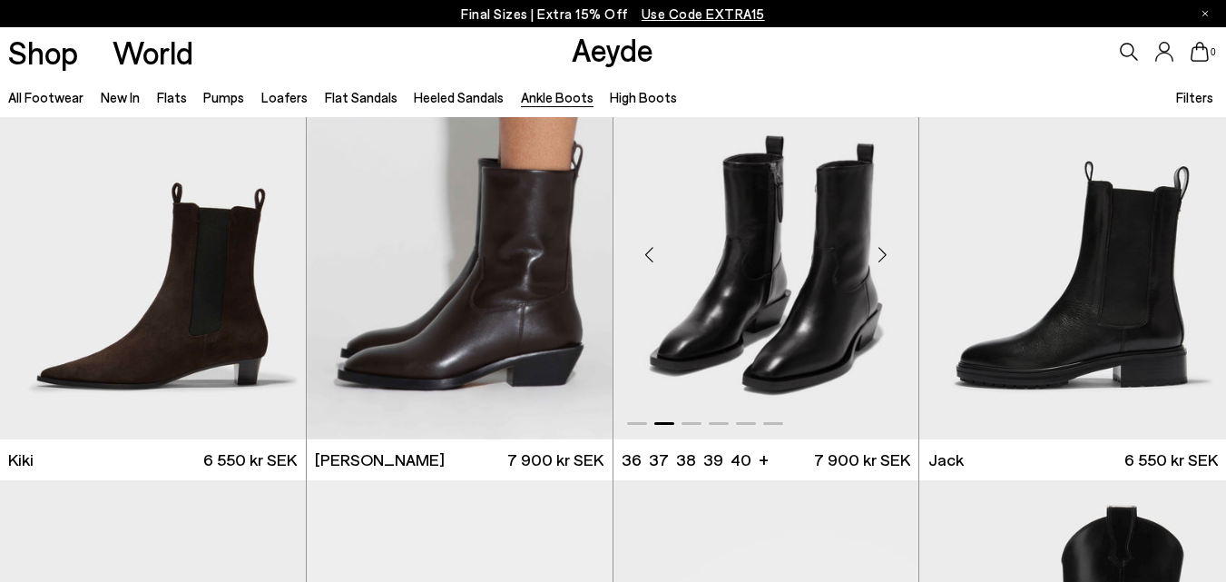
click at [879, 251] on div "Next slide" at bounding box center [882, 254] width 54 height 54
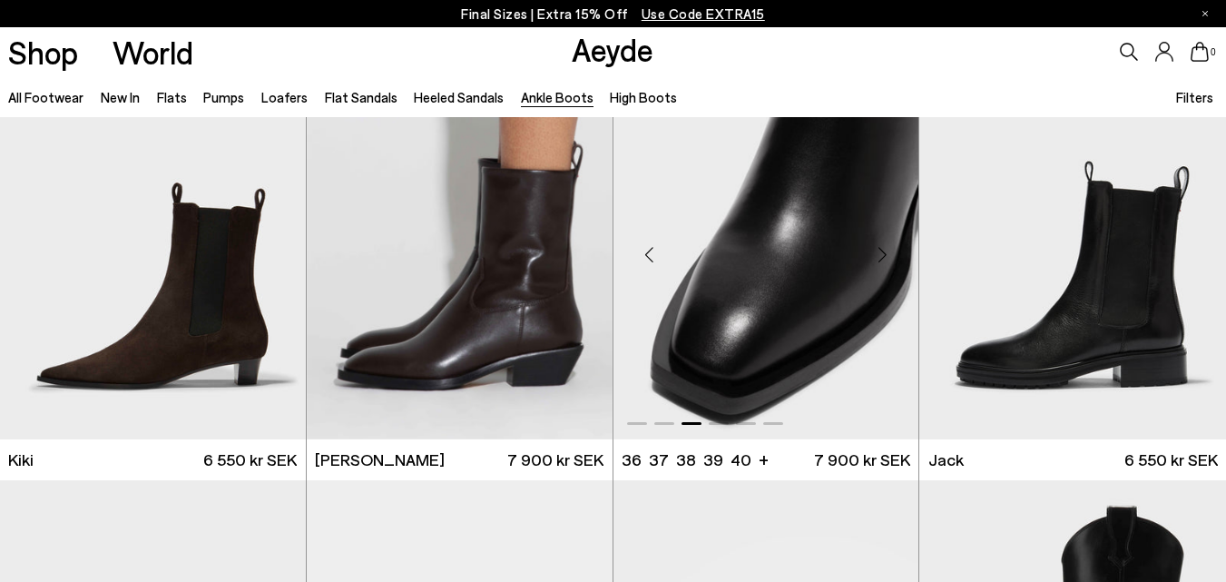
click at [879, 251] on div "Next slide" at bounding box center [882, 254] width 54 height 54
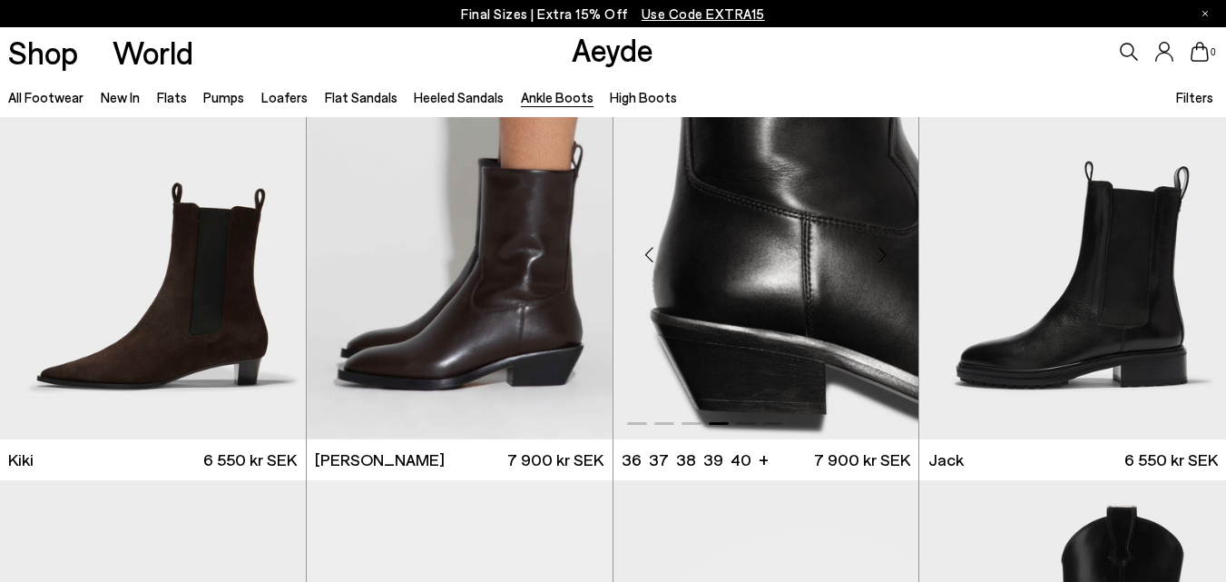
click at [879, 251] on div "Next slide" at bounding box center [882, 254] width 54 height 54
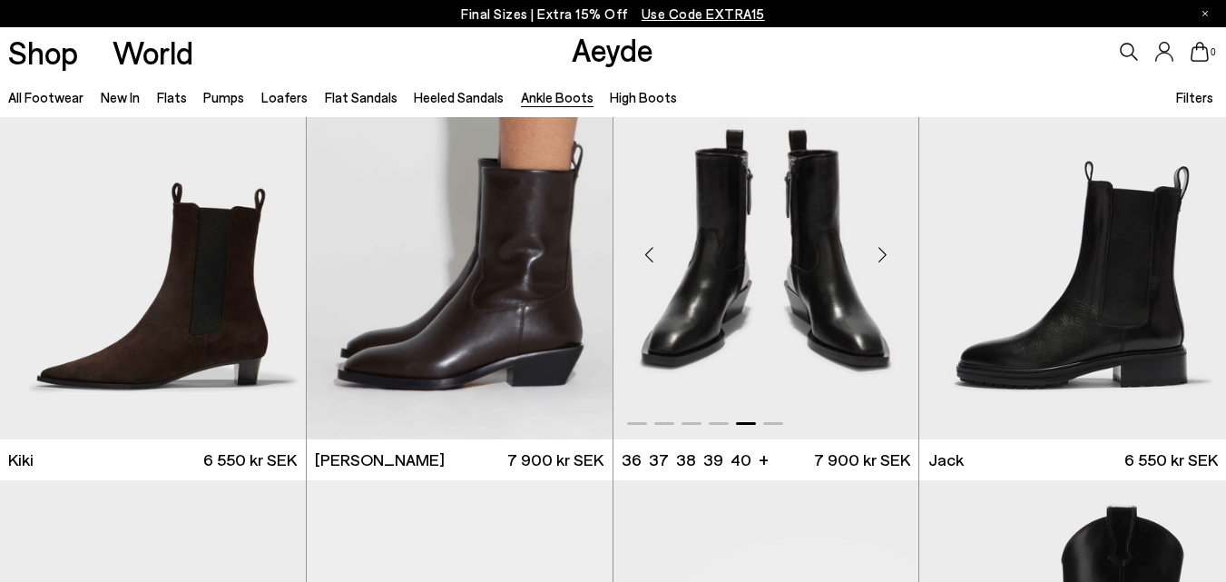
click at [879, 251] on div "Next slide" at bounding box center [882, 254] width 54 height 54
